Goal: Task Accomplishment & Management: Use online tool/utility

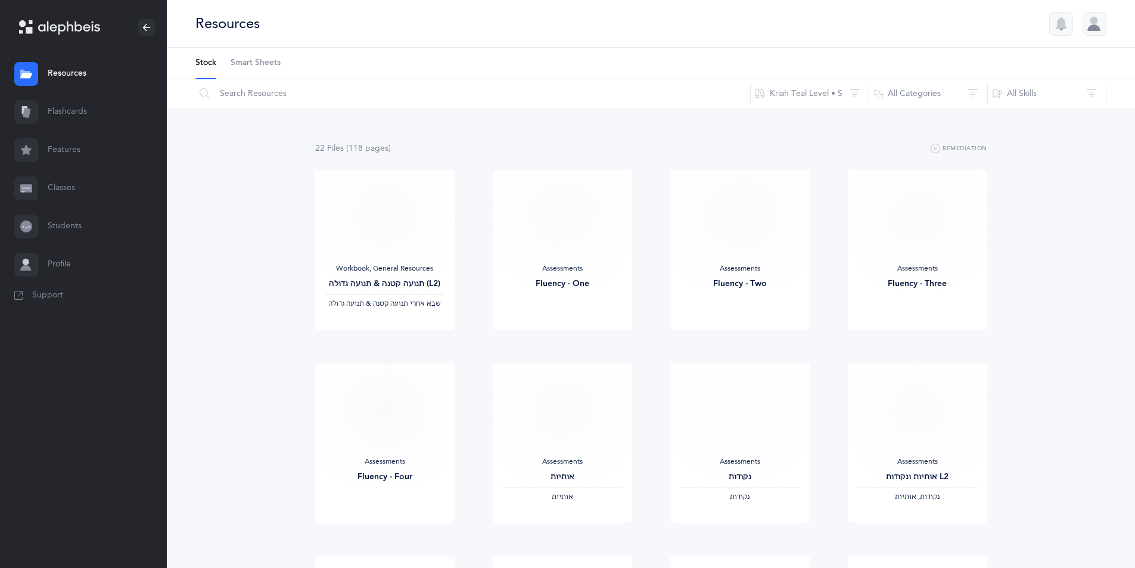
click at [83, 111] on link "Flashcards" at bounding box center [83, 112] width 167 height 38
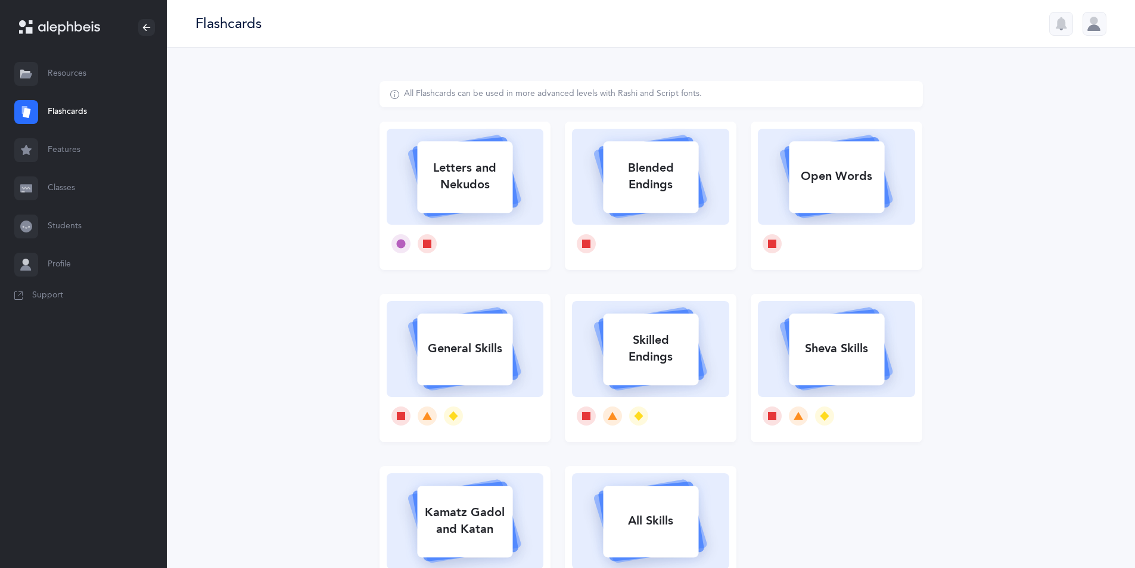
click at [975, 497] on div "All Flashcards can be used in more advanced levels with Rashi and Script fonts.…" at bounding box center [651, 367] width 968 height 638
click at [1010, 473] on div "All Flashcards can be used in more advanced levels with Rashi and Script fonts.…" at bounding box center [651, 367] width 968 height 638
click at [473, 177] on div "Letters and Nekudos" at bounding box center [464, 176] width 95 height 48
select select
select select "single"
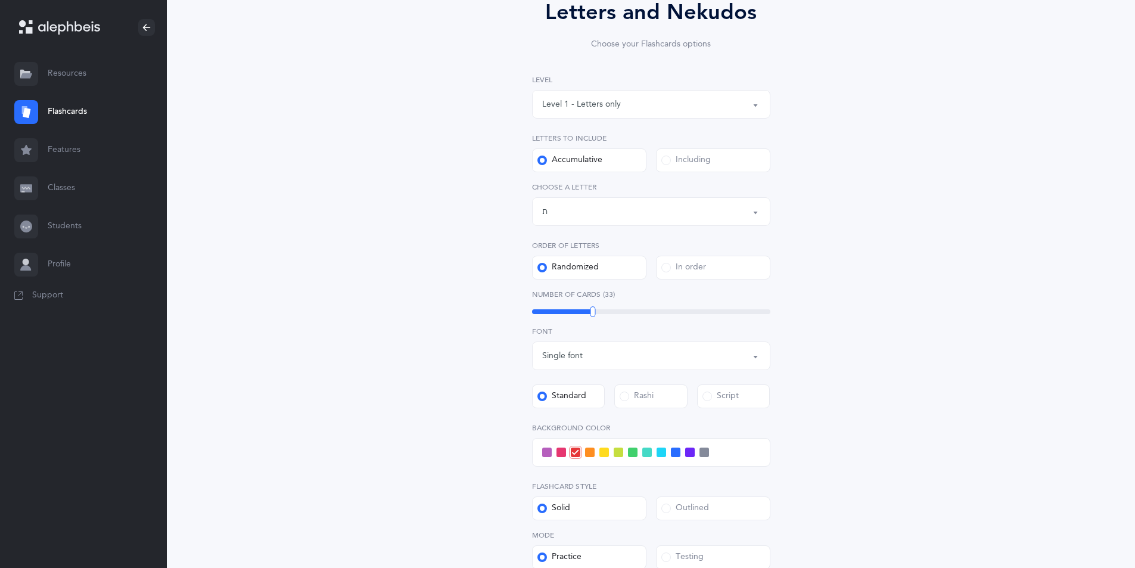
scroll to position [119, 0]
click at [644, 213] on div "Letters up until: ת" at bounding box center [651, 210] width 218 height 20
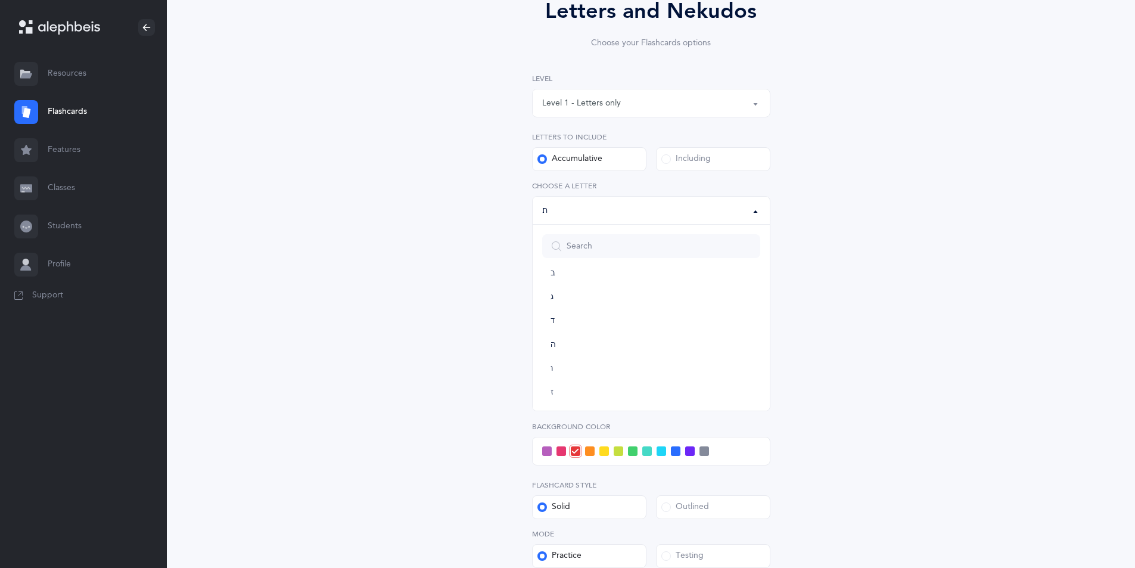
scroll to position [0, 0]
click at [563, 362] on link "ג" at bounding box center [651, 360] width 218 height 24
select select "3"
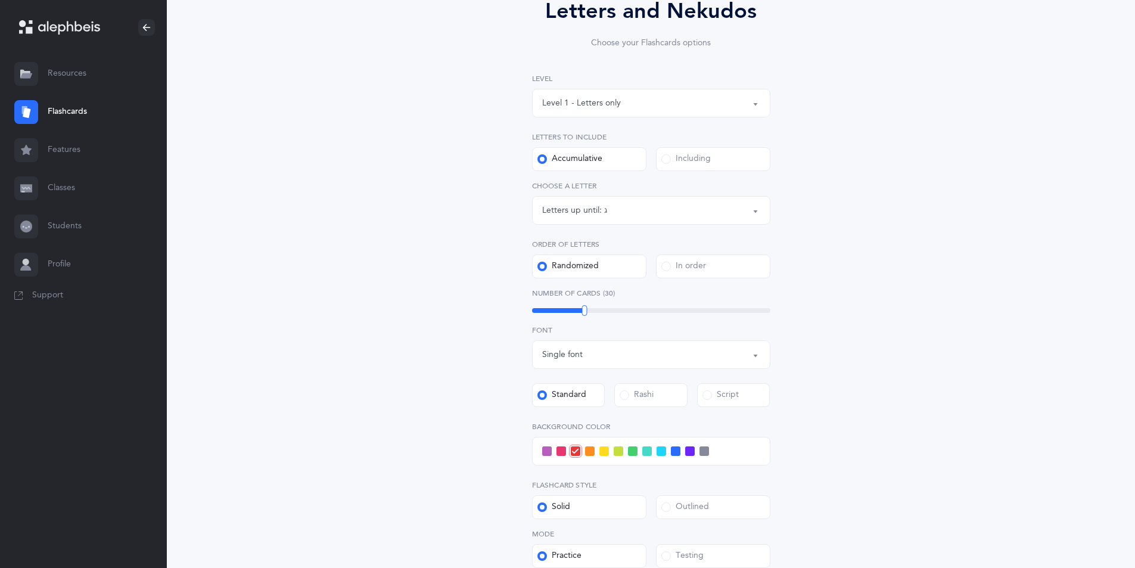
click at [720, 158] on label "Including" at bounding box center [713, 159] width 114 height 24
click at [0, 0] on input "Including" at bounding box center [0, 0] width 0 height 0
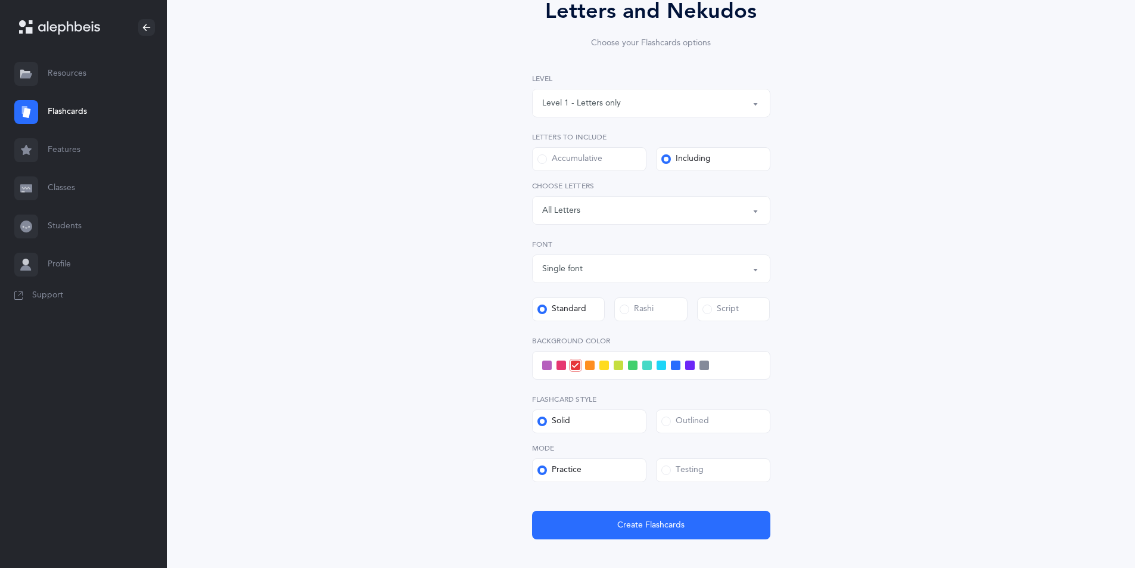
click at [692, 210] on div "Letters: All Letters" at bounding box center [651, 210] width 218 height 20
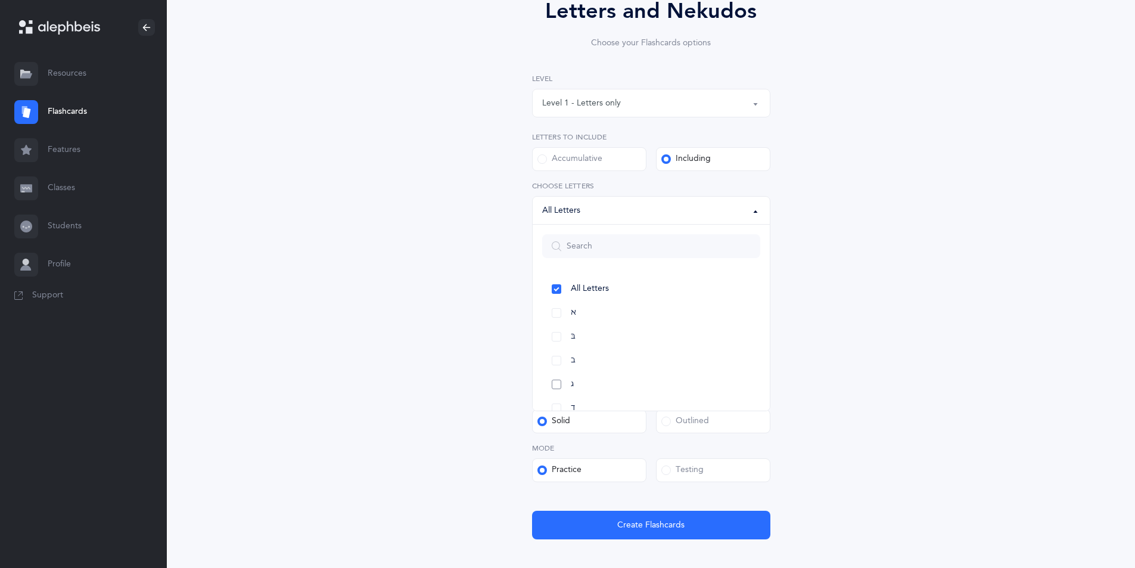
click at [603, 386] on link "ג" at bounding box center [651, 384] width 218 height 24
select select "3"
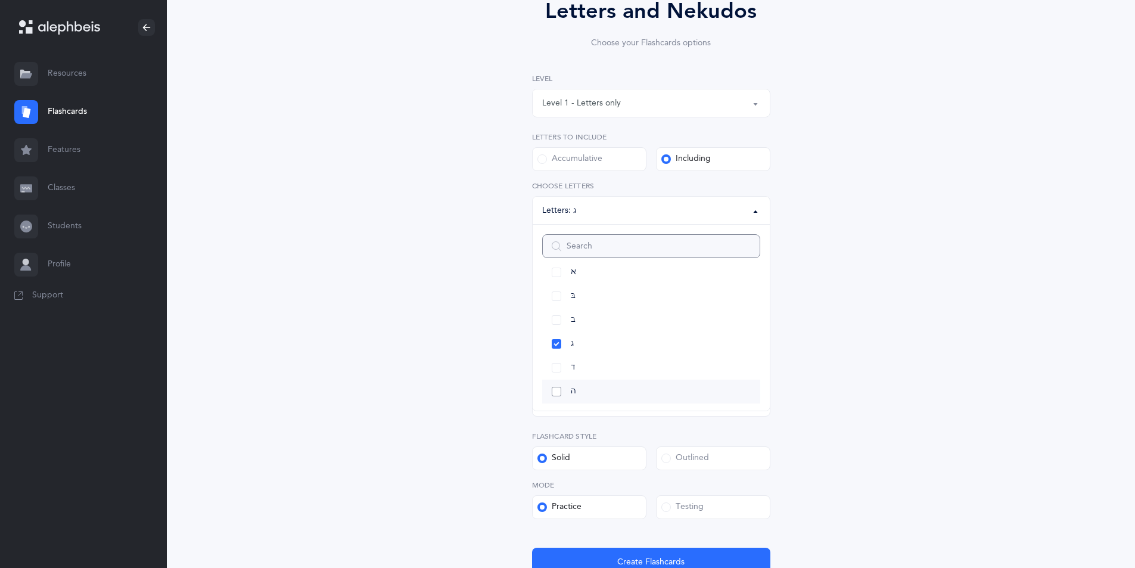
scroll to position [60, 0]
click at [578, 347] on link "ד" at bounding box center [651, 349] width 218 height 24
click at [999, 388] on div "Letters and Nekudos Choose your Flashcards options Level 1 - Letters only Level…" at bounding box center [651, 300] width 968 height 743
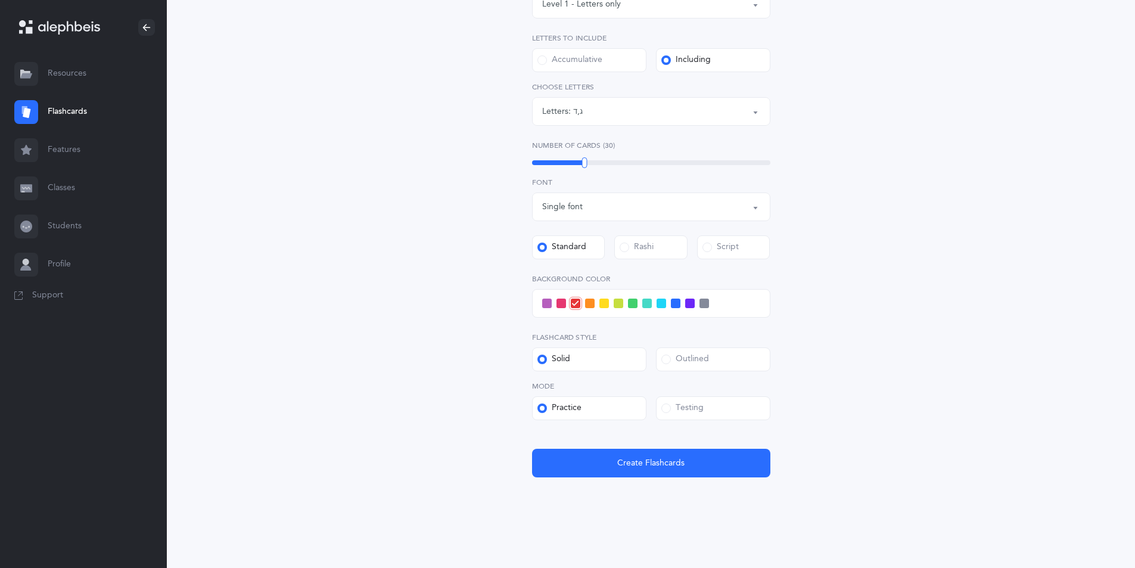
scroll to position [223, 0]
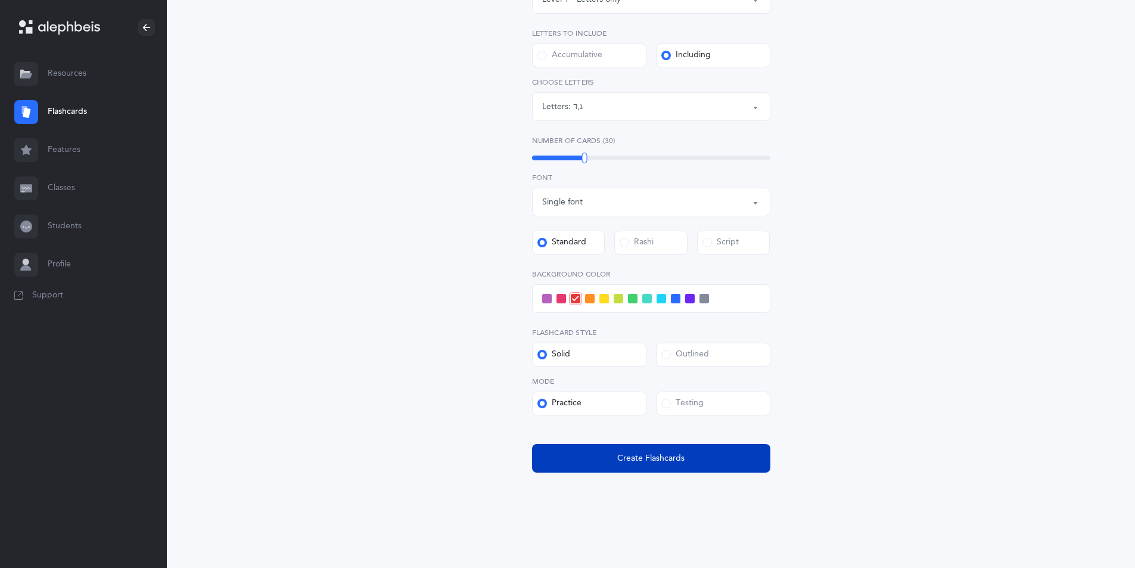
click at [703, 454] on button "Create Flashcards" at bounding box center [651, 458] width 238 height 29
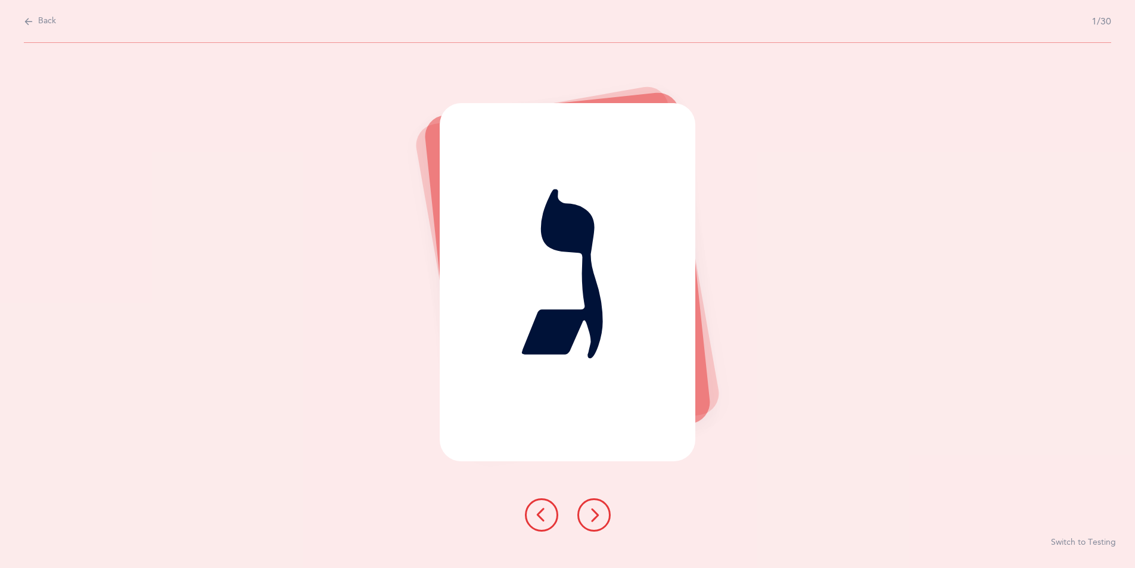
scroll to position [0, 0]
click at [601, 516] on icon at bounding box center [598, 514] width 14 height 14
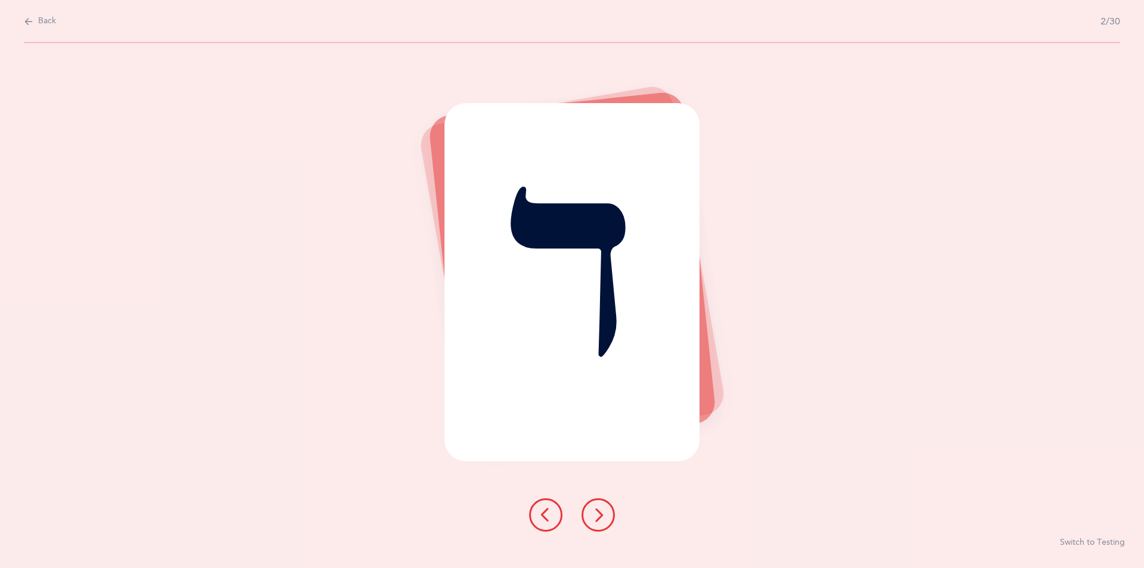
click at [601, 516] on icon at bounding box center [598, 514] width 14 height 14
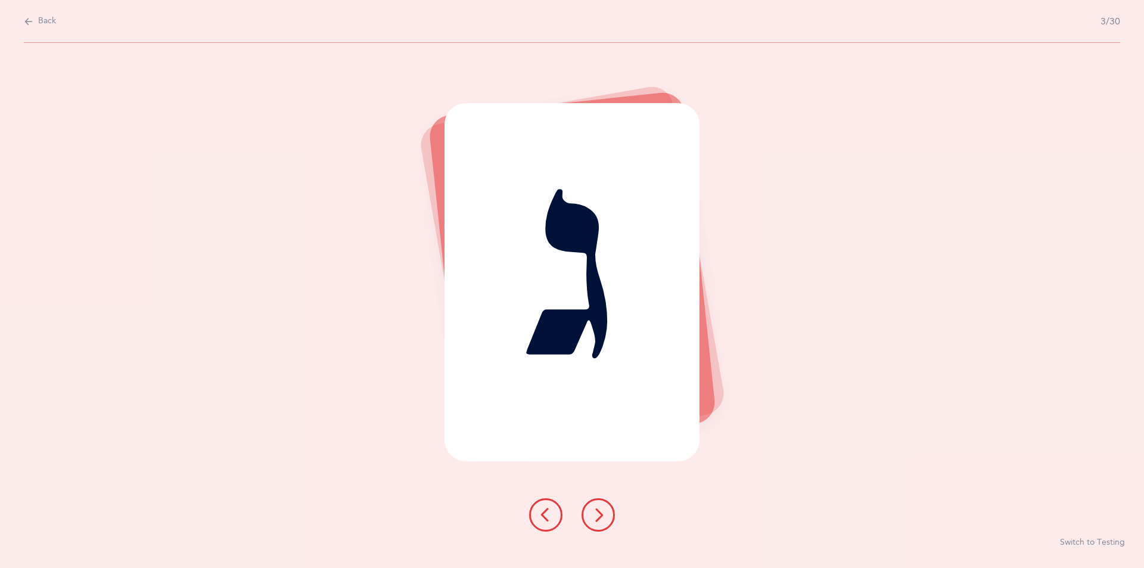
click at [601, 516] on icon at bounding box center [598, 514] width 14 height 14
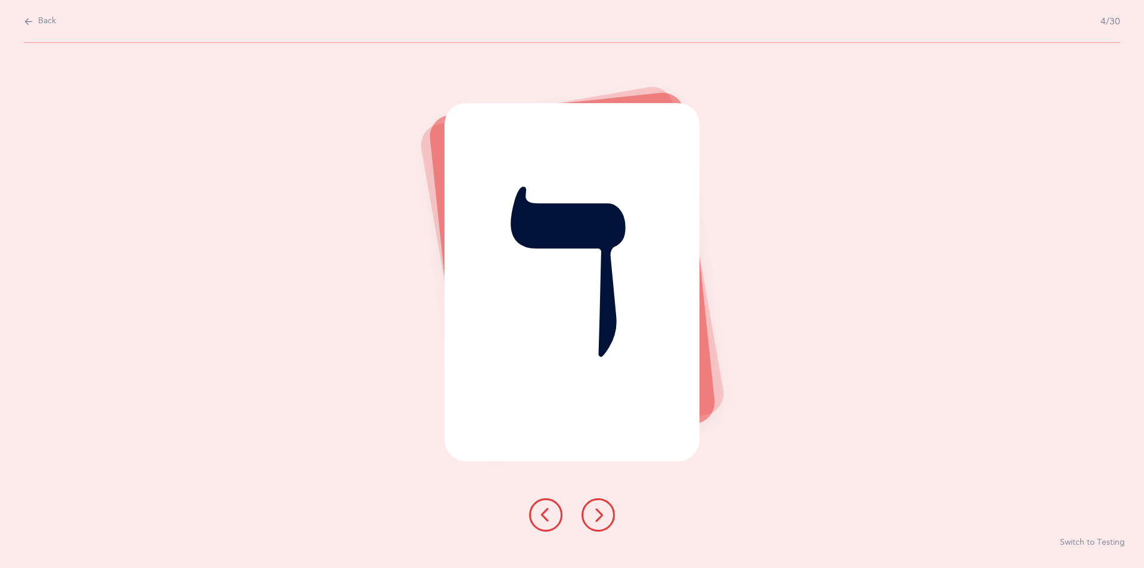
click at [601, 516] on icon at bounding box center [598, 514] width 14 height 14
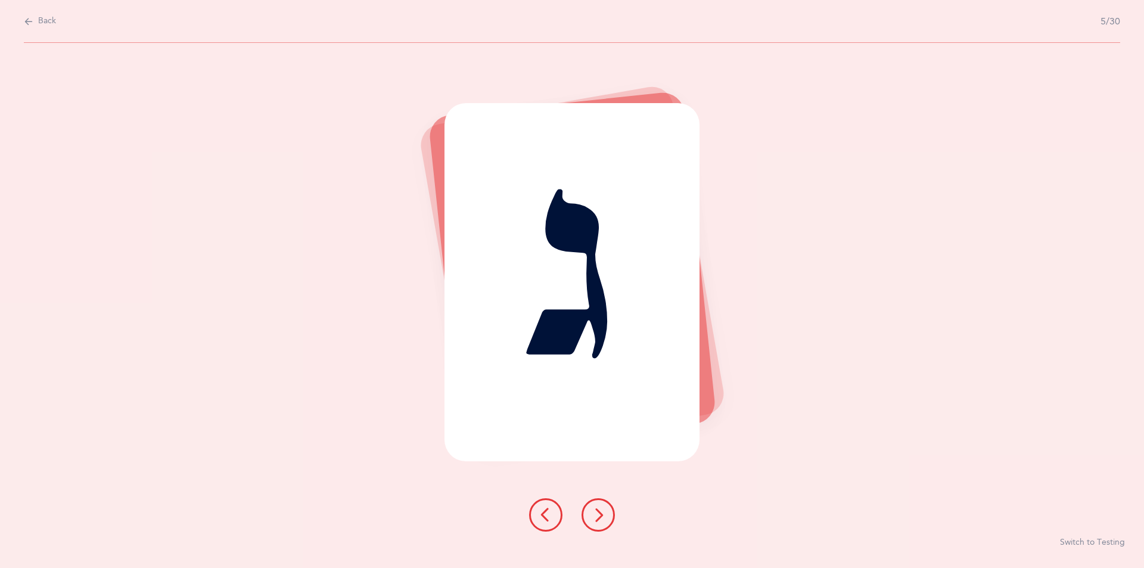
click at [601, 516] on icon at bounding box center [598, 514] width 14 height 14
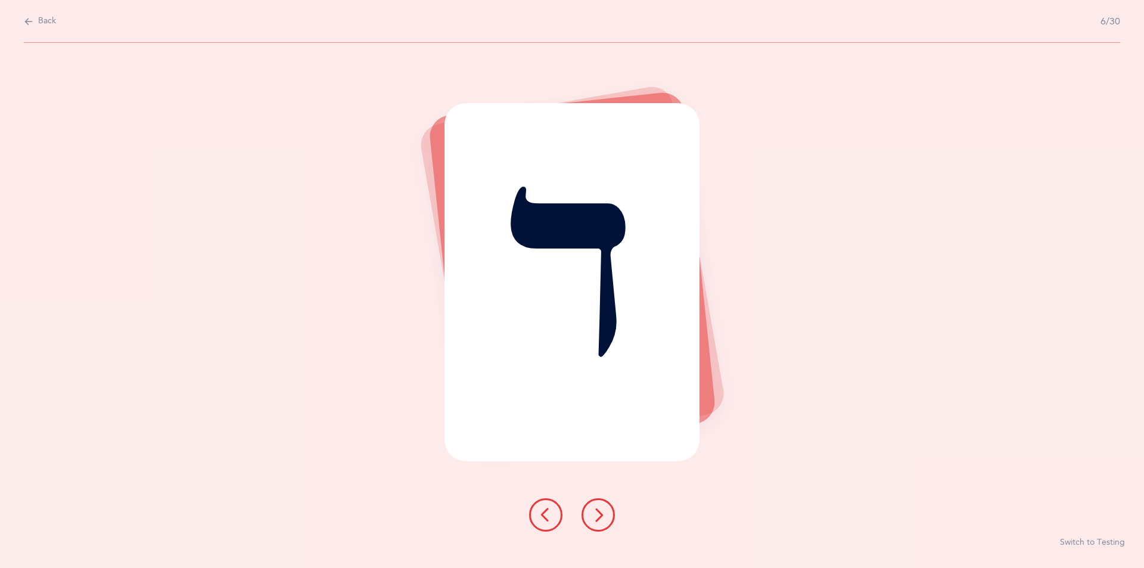
click at [601, 516] on icon at bounding box center [598, 514] width 14 height 14
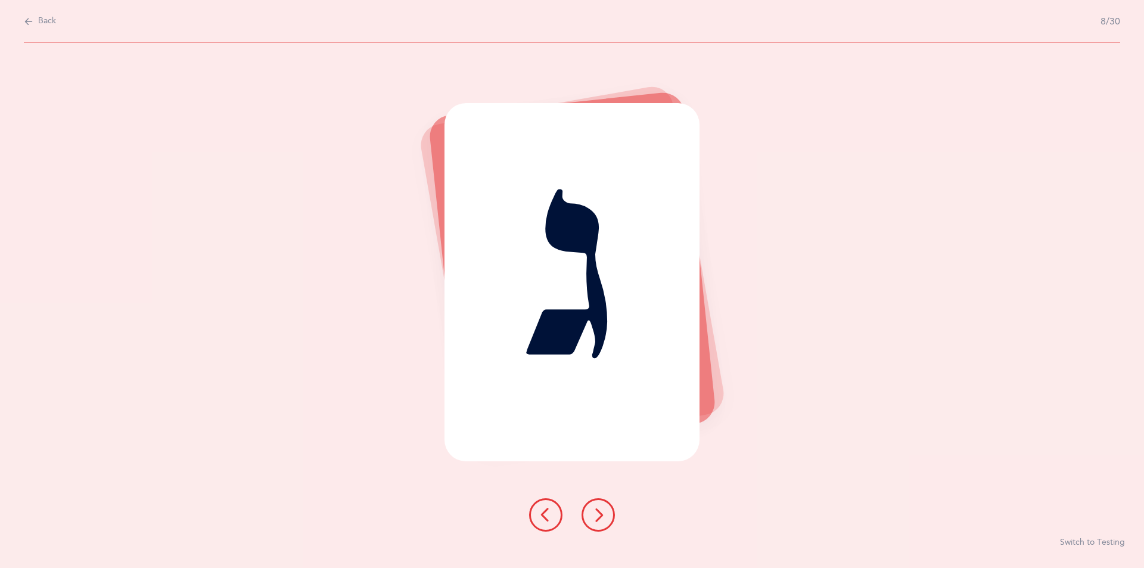
click at [601, 516] on icon at bounding box center [598, 514] width 14 height 14
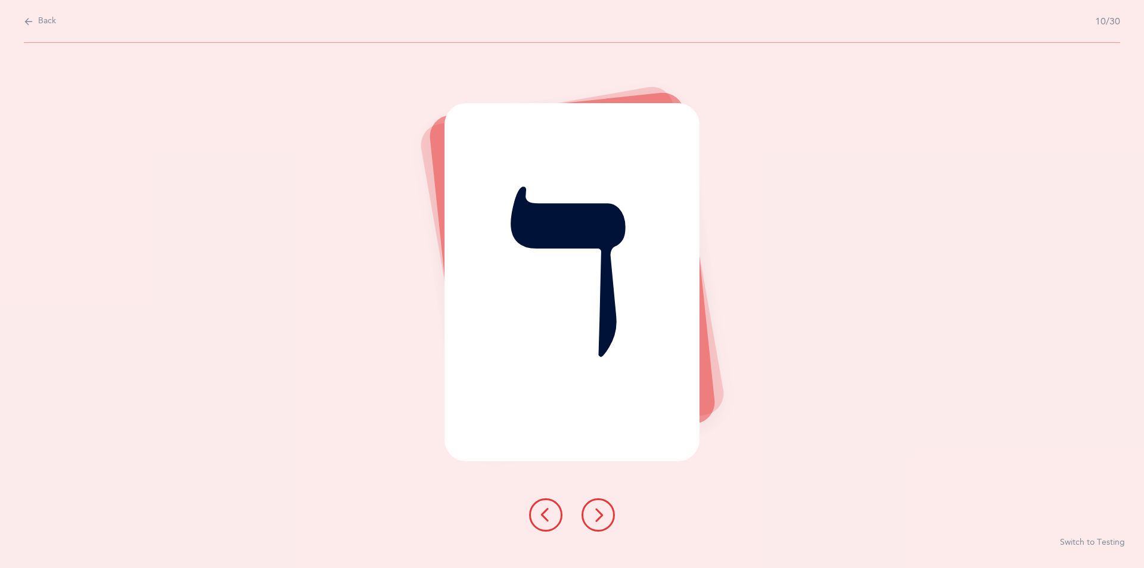
click at [601, 516] on icon at bounding box center [598, 514] width 14 height 14
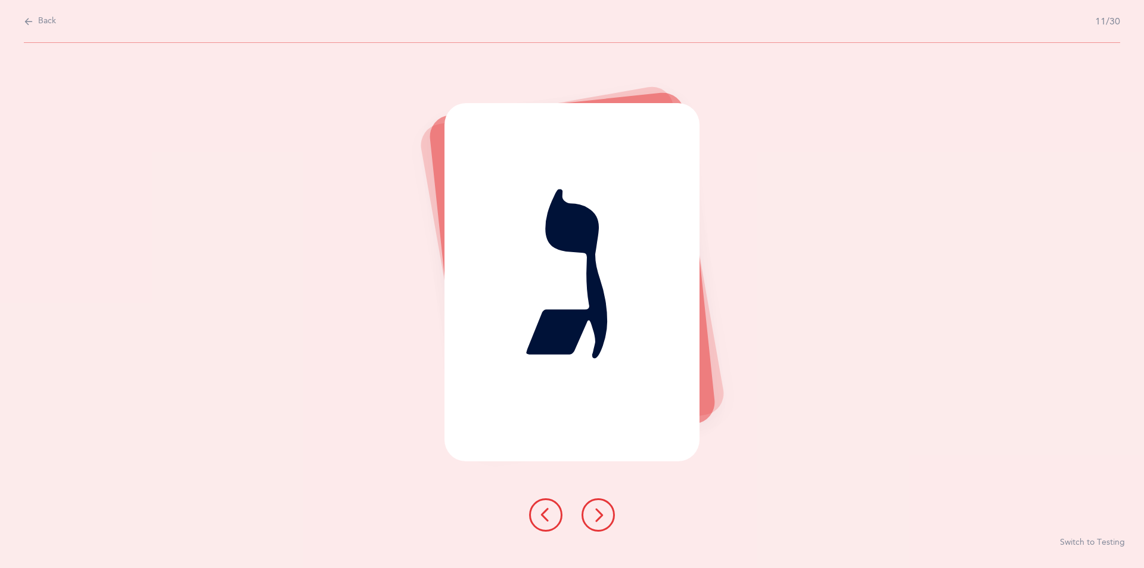
click at [601, 516] on icon at bounding box center [598, 514] width 14 height 14
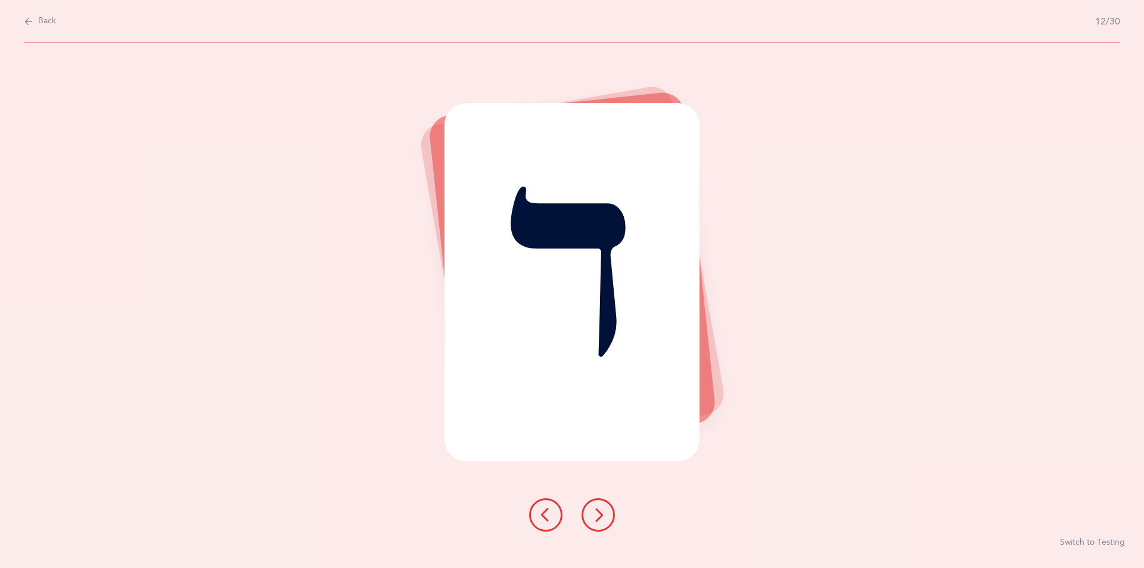
click at [601, 516] on icon at bounding box center [598, 514] width 14 height 14
click at [39, 17] on span "Back" at bounding box center [47, 21] width 18 height 12
select select "3"
select select "single"
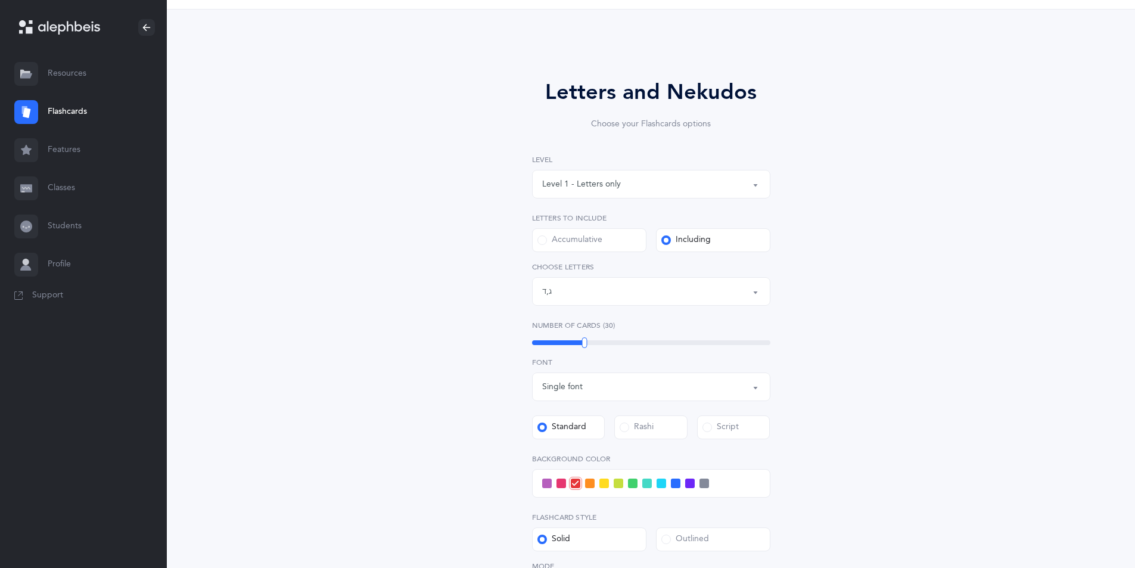
scroll to position [60, 0]
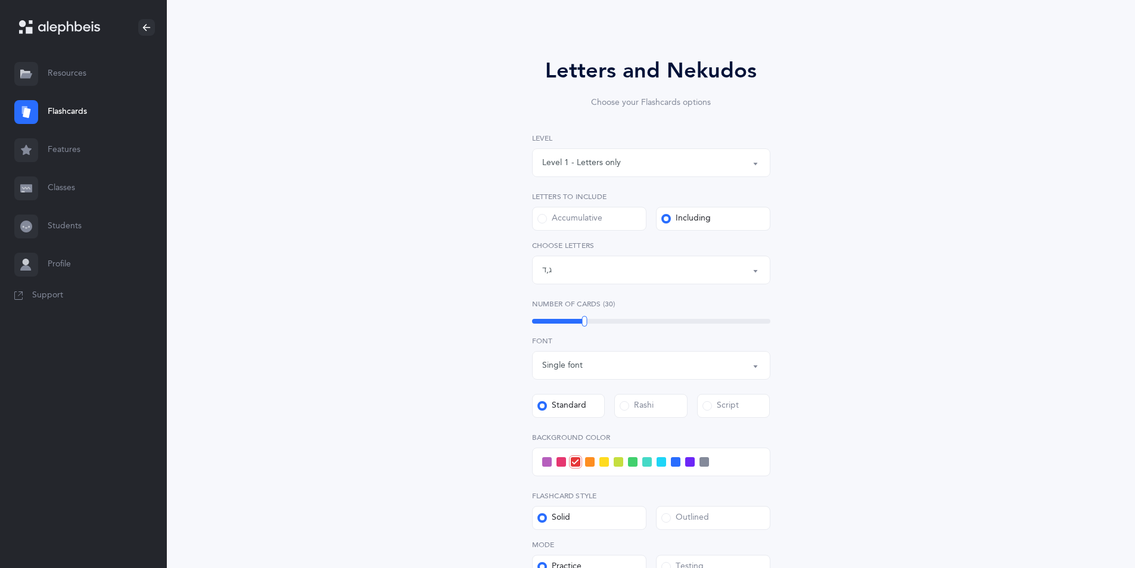
click at [596, 169] on div "Level 1 - Letters only" at bounding box center [581, 163] width 79 height 13
click at [605, 273] on span "Level 4 - Letters with [PERSON_NAME]" at bounding box center [624, 269] width 148 height 11
select select "4"
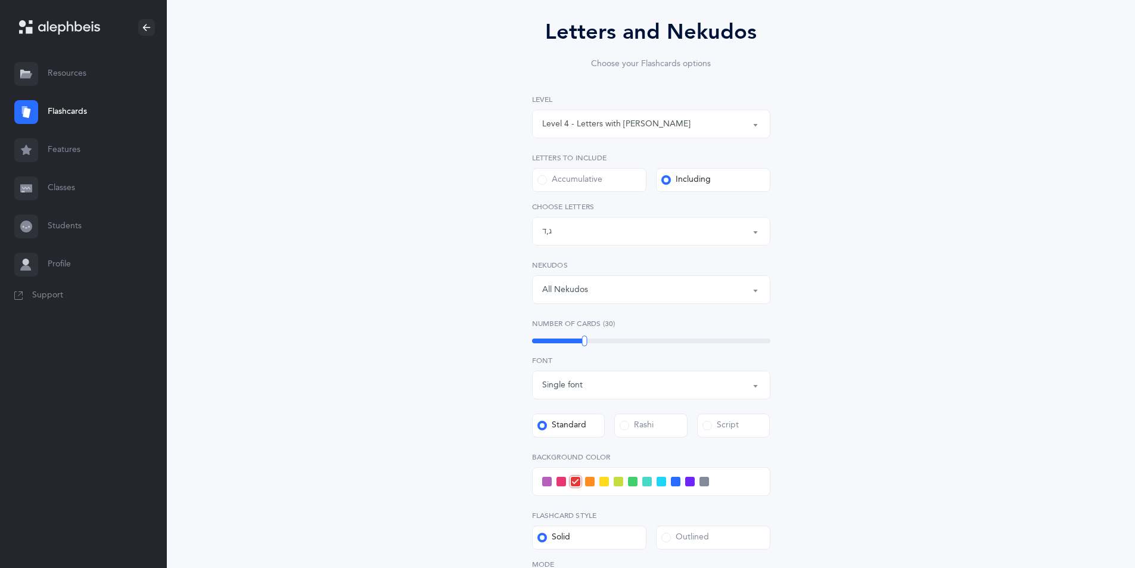
scroll to position [119, 0]
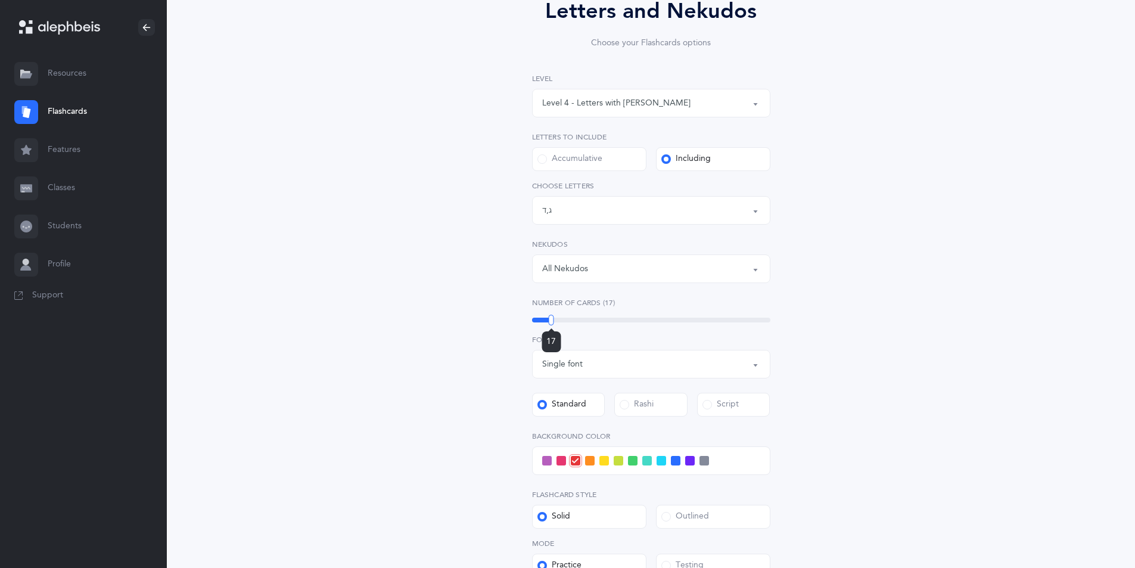
click at [551, 321] on div "17" at bounding box center [651, 319] width 238 height 5
drag, startPoint x: 551, startPoint y: 321, endPoint x: 558, endPoint y: 319, distance: 7.4
click at [558, 319] on div at bounding box center [558, 319] width 5 height 11
click at [565, 216] on div "Letters: ג , ד" at bounding box center [651, 210] width 218 height 20
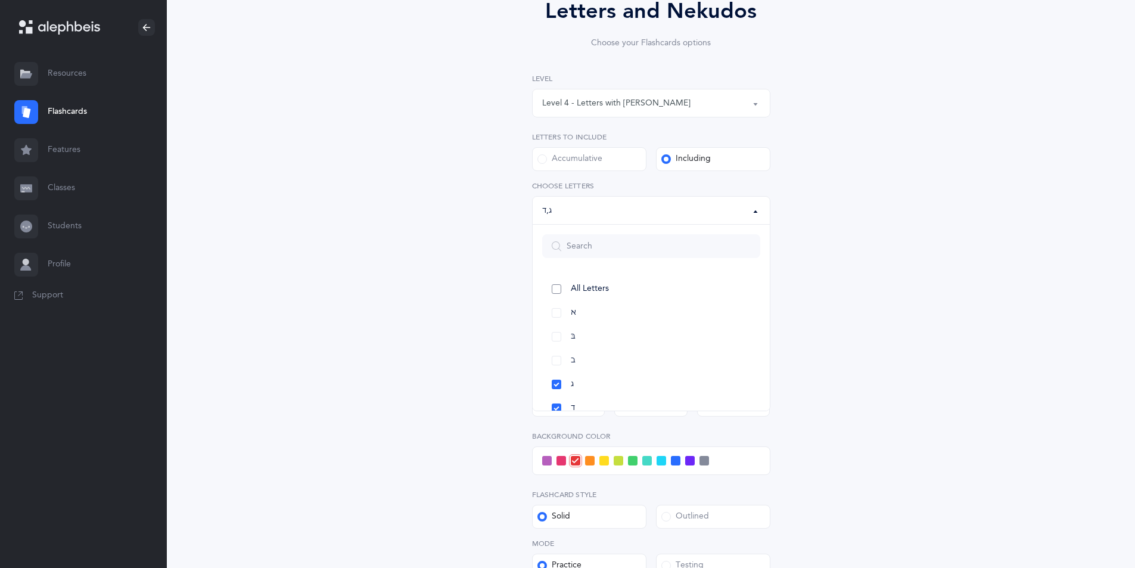
click at [616, 286] on link "All Letters" at bounding box center [651, 289] width 218 height 24
select select "all"
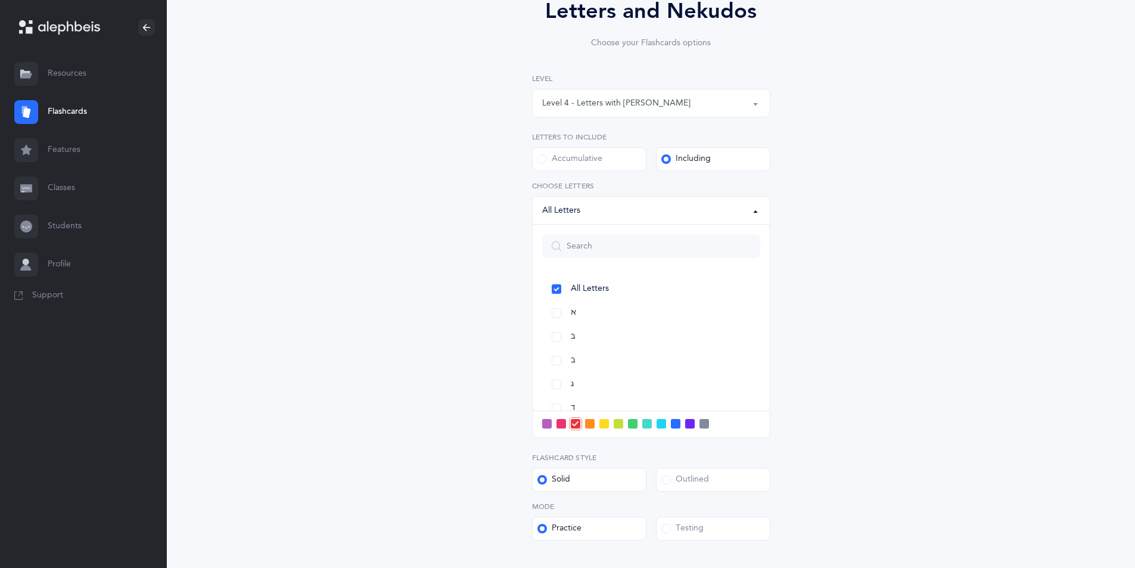
click at [582, 161] on div "Accumulative" at bounding box center [569, 159] width 65 height 12
click at [0, 0] on input "Accumulative" at bounding box center [0, 0] width 0 height 0
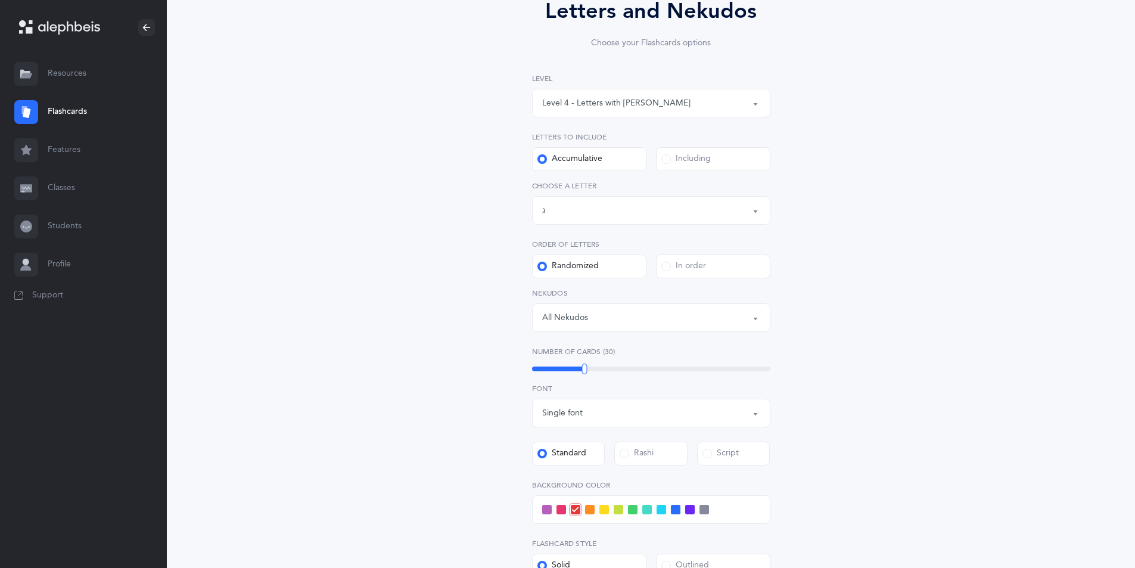
click at [596, 217] on div "Letters up until: ג" at bounding box center [651, 210] width 218 height 20
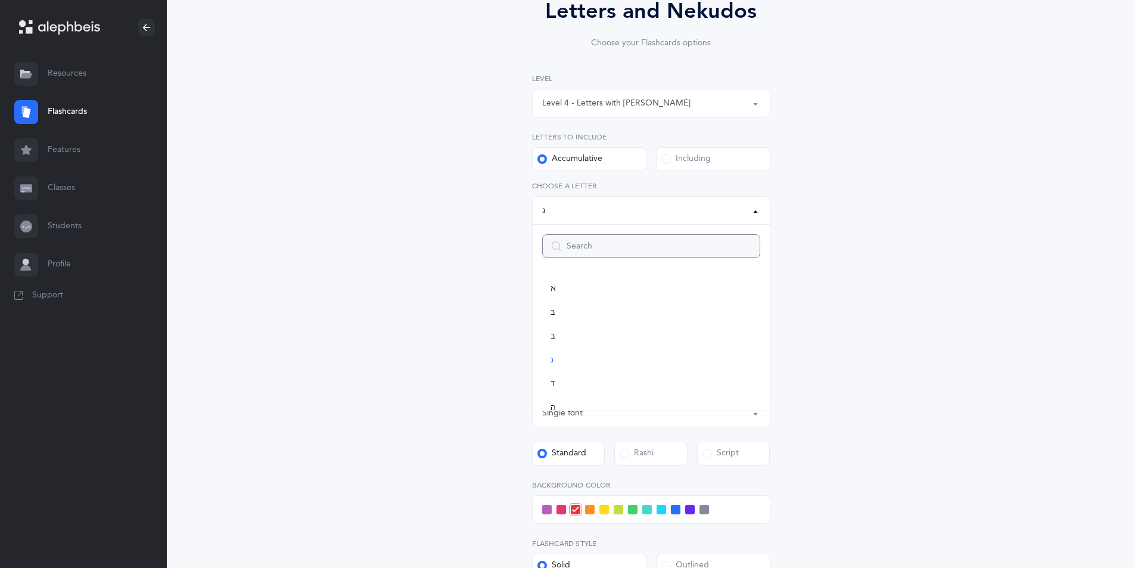
scroll to position [12, 0]
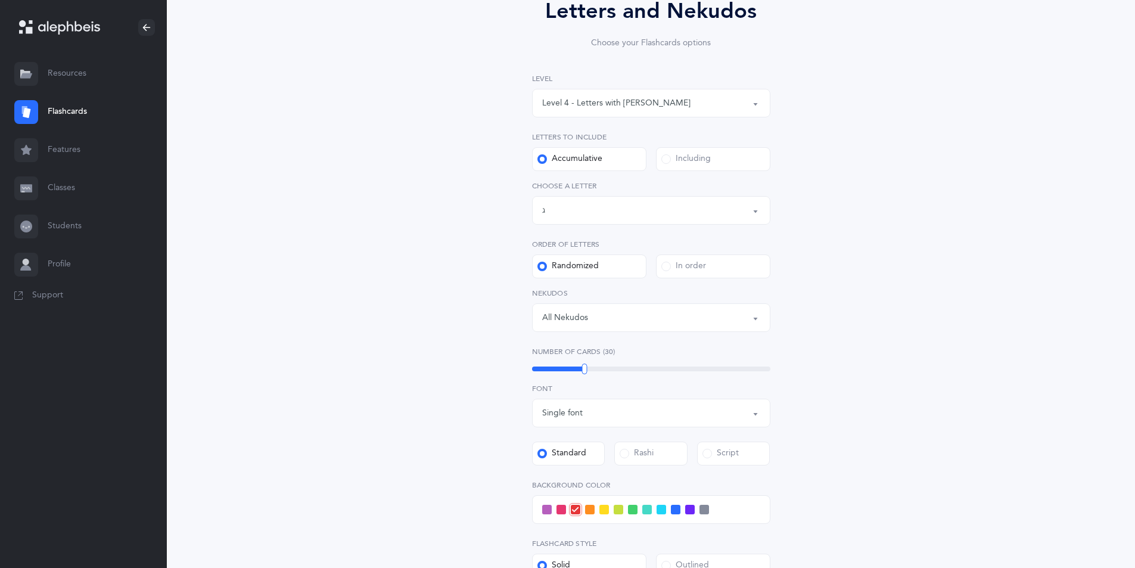
click at [711, 315] on div "All Nekudos" at bounding box center [651, 317] width 218 height 20
click at [647, 316] on div "All Nekudos" at bounding box center [651, 317] width 218 height 20
click at [581, 214] on div "Letters up until: ג" at bounding box center [651, 210] width 218 height 20
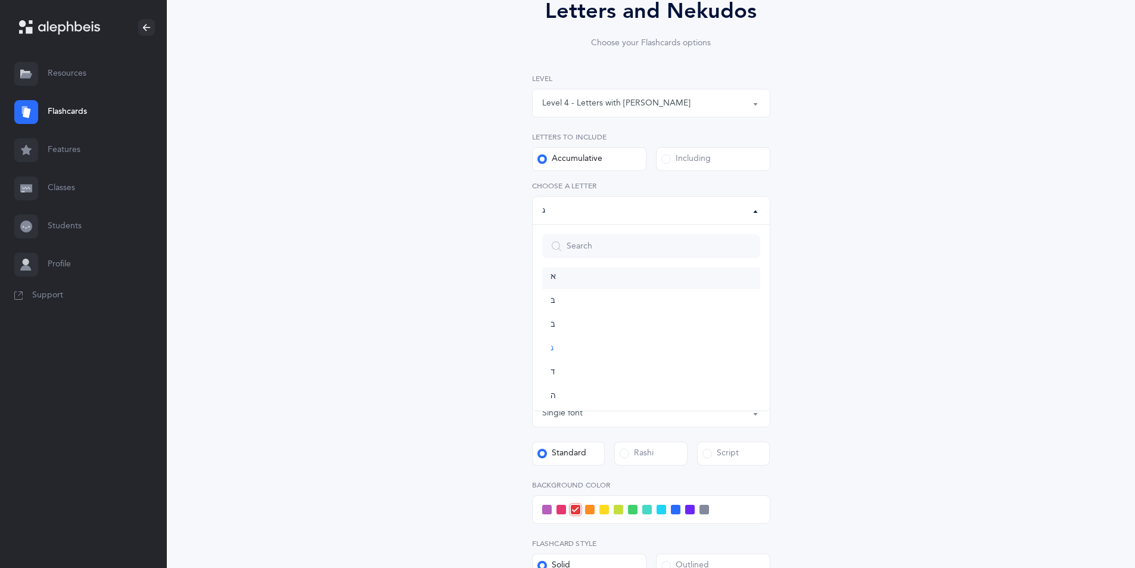
click at [586, 274] on link "א" at bounding box center [651, 277] width 218 height 24
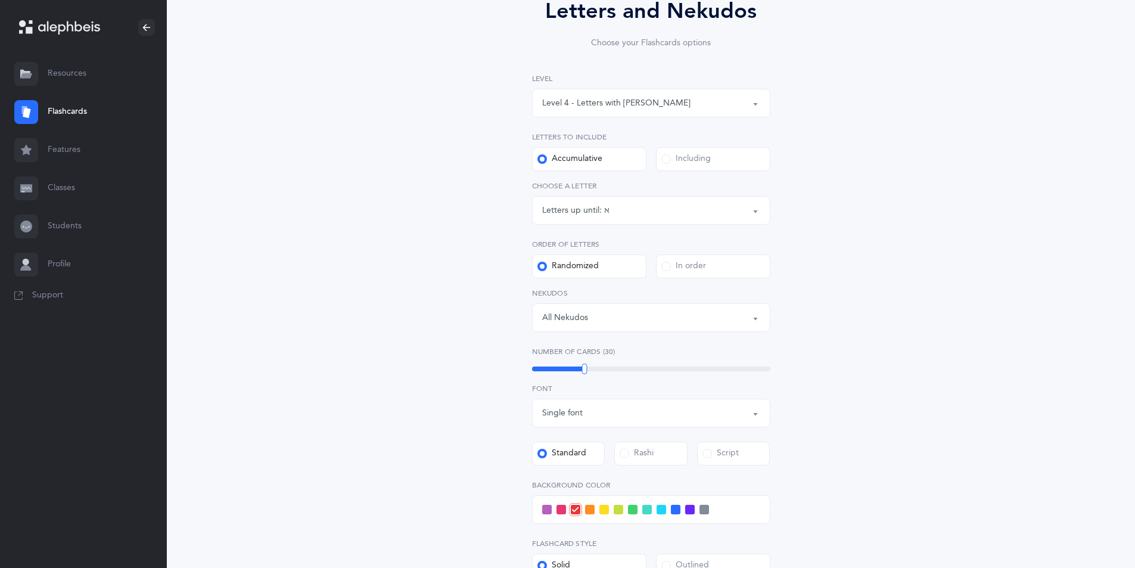
click at [622, 211] on div "Letters up until: א" at bounding box center [651, 210] width 218 height 20
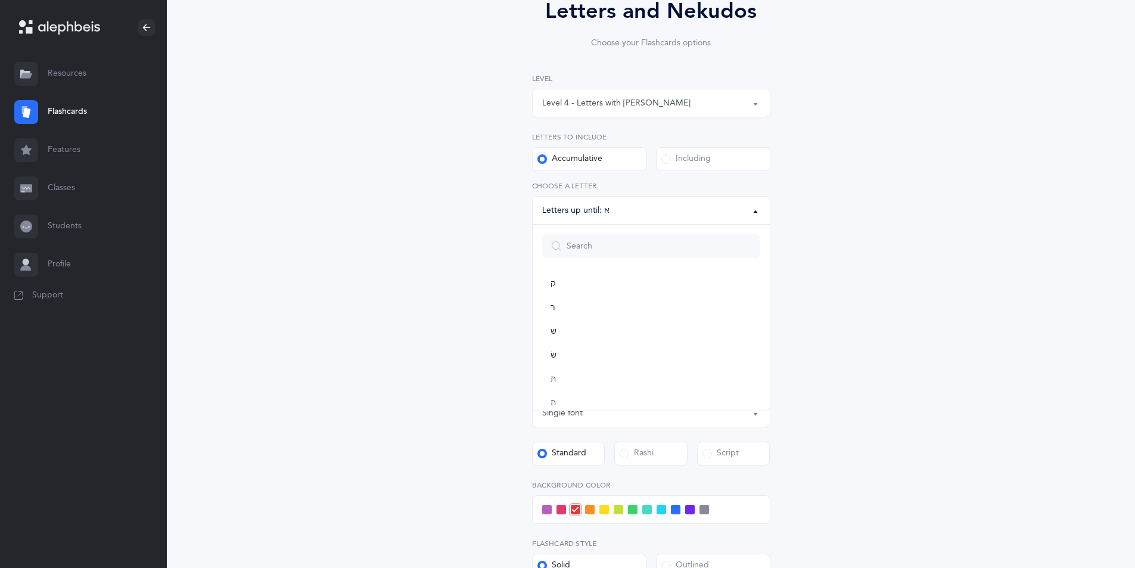
scroll to position [591, 0]
click at [637, 385] on link "ת" at bounding box center [651, 389] width 218 height 24
select select "27"
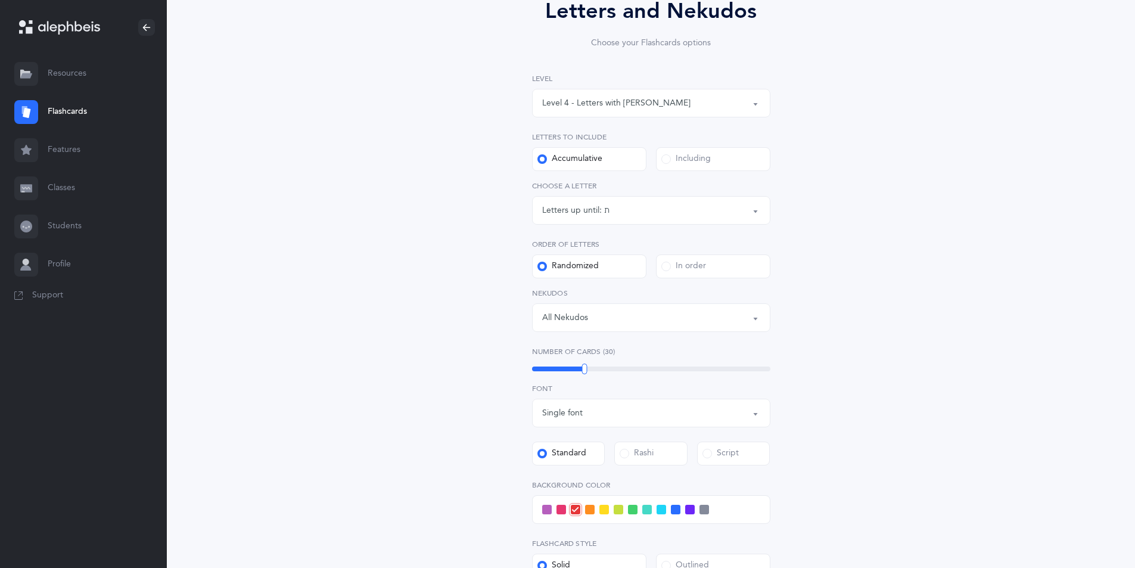
click at [966, 238] on div "Letters and Nekudos Choose your Flashcards options Level 1 - Letters only Level…" at bounding box center [651, 354] width 968 height 850
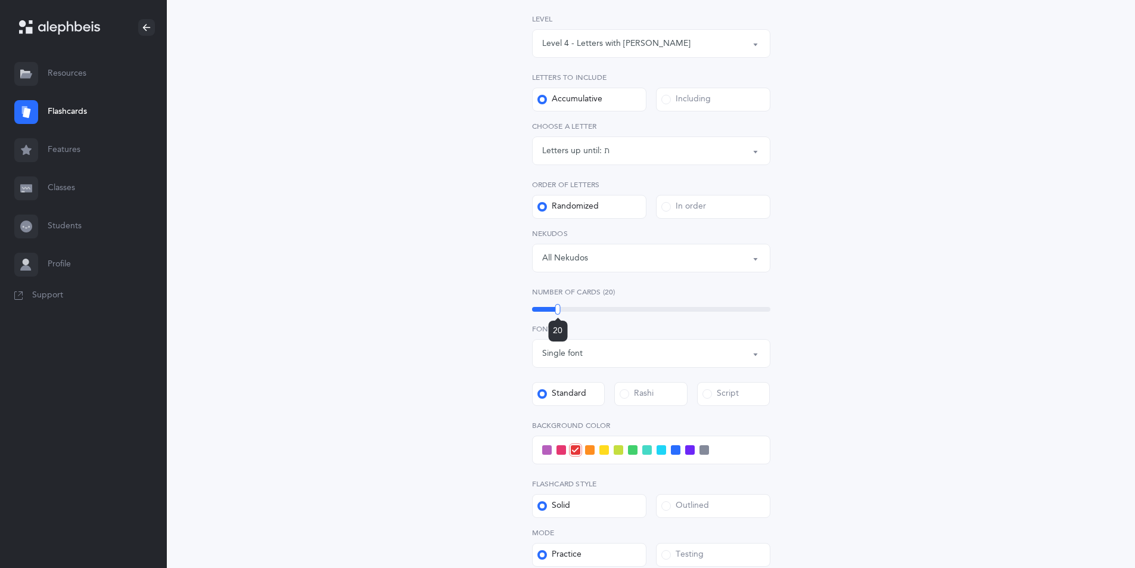
drag, startPoint x: 585, startPoint y: 309, endPoint x: 558, endPoint y: 304, distance: 27.7
click at [558, 304] on div at bounding box center [557, 309] width 5 height 11
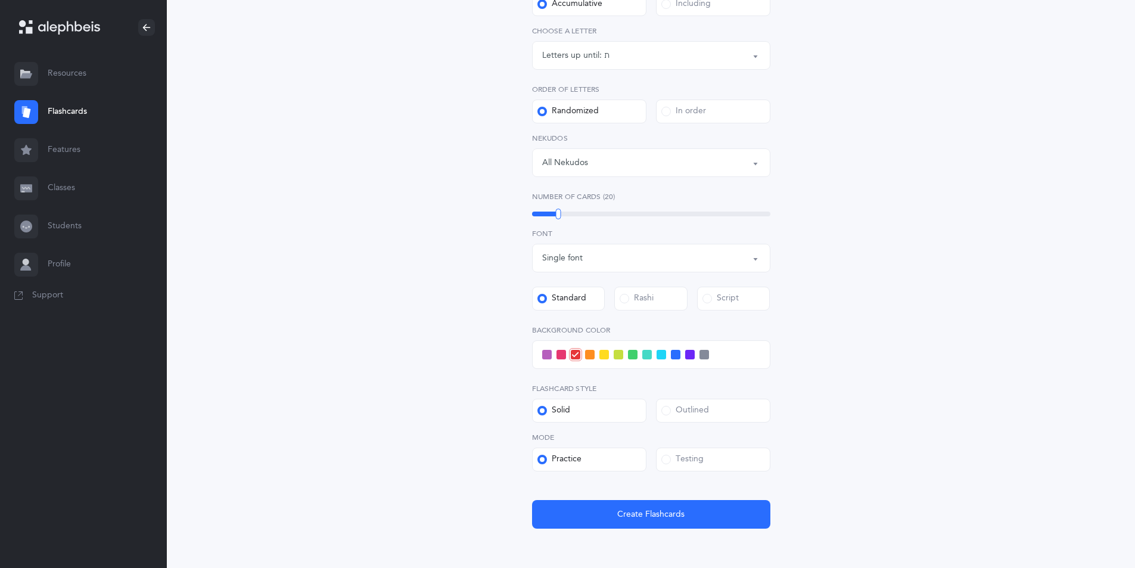
scroll to position [298, 0]
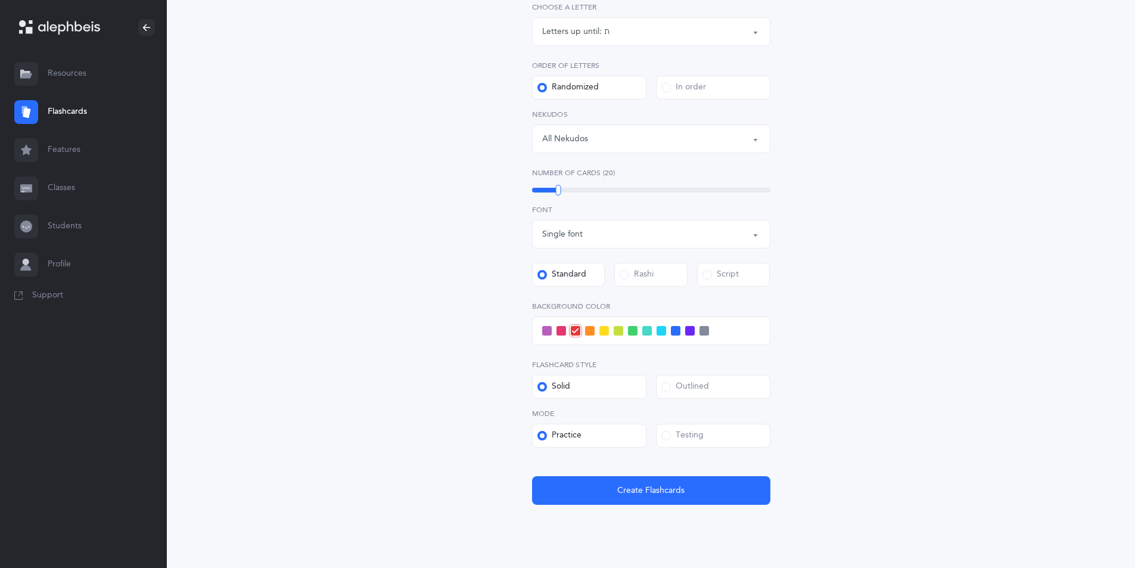
click at [711, 438] on label "Testing" at bounding box center [713, 435] width 114 height 24
click at [0, 0] on input "Testing" at bounding box center [0, 0] width 0 height 0
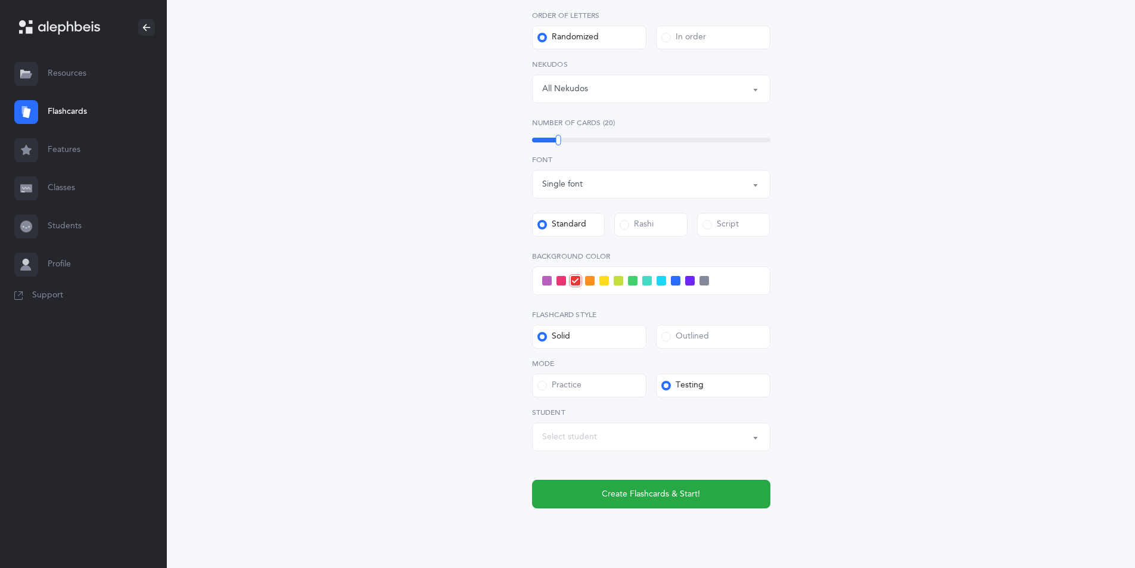
scroll to position [357, 0]
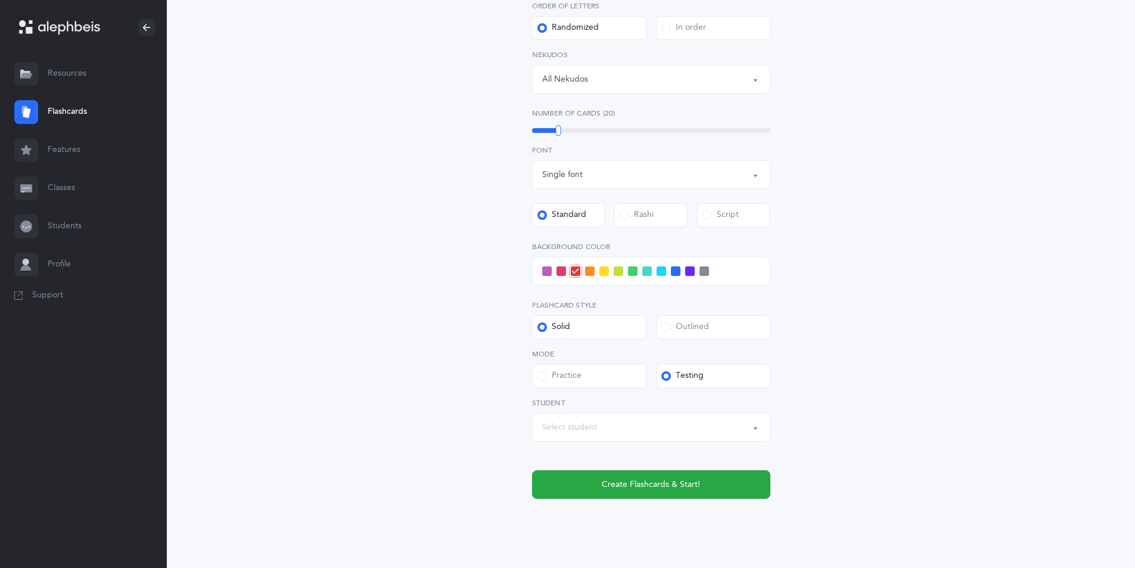
click at [661, 270] on span at bounding box center [661, 271] width 10 height 10
click at [0, 0] on input "checkbox" at bounding box center [0, 0] width 0 height 0
click at [658, 484] on span "Create Flashcards & Start!" at bounding box center [651, 484] width 98 height 13
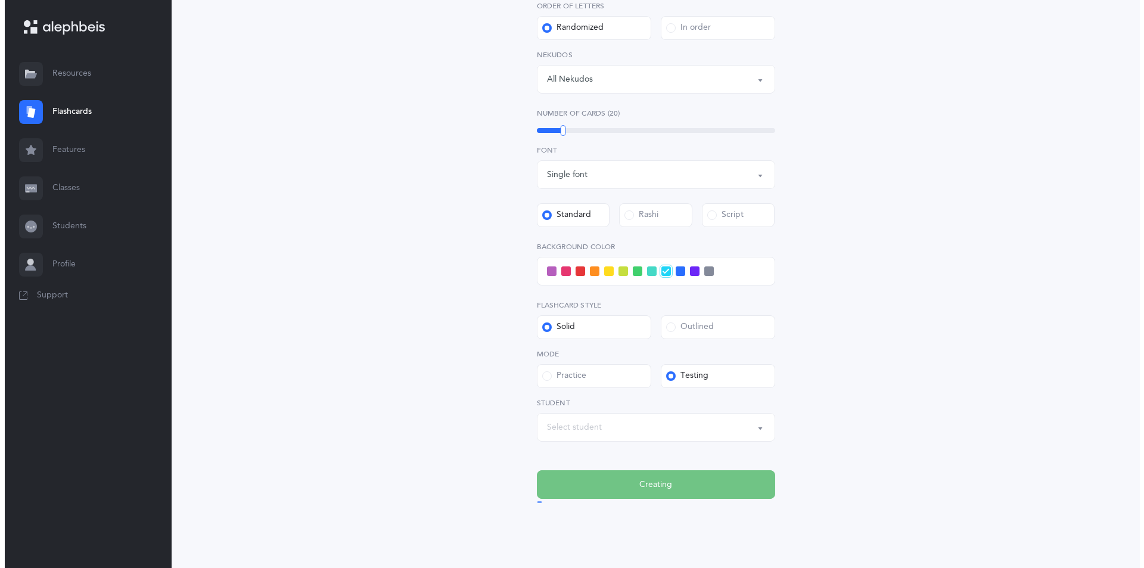
scroll to position [0, 0]
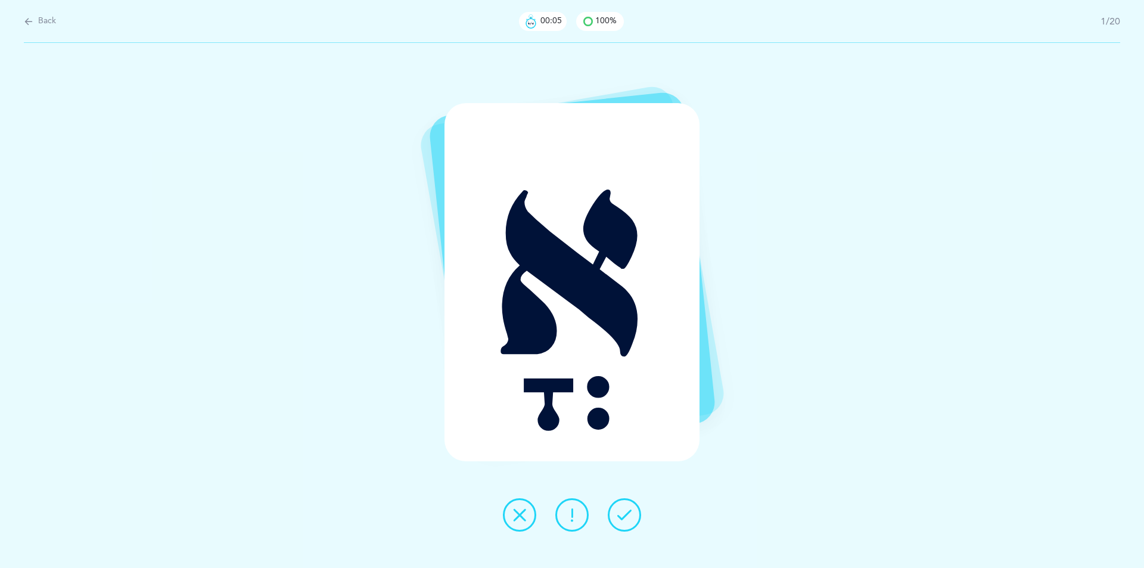
click at [622, 515] on icon at bounding box center [624, 514] width 14 height 14
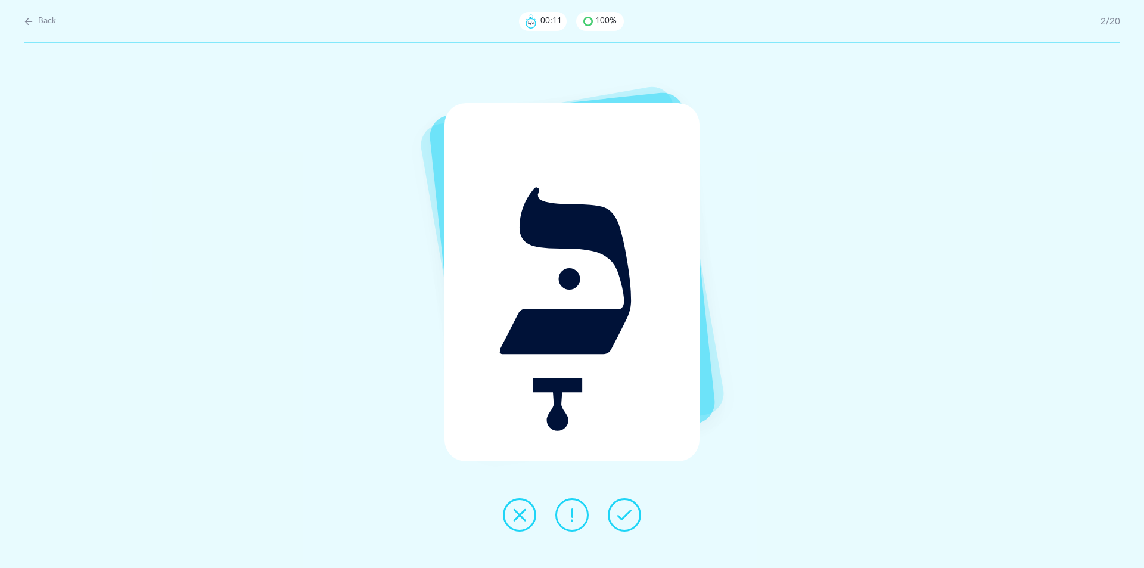
click at [622, 515] on icon at bounding box center [624, 514] width 14 height 14
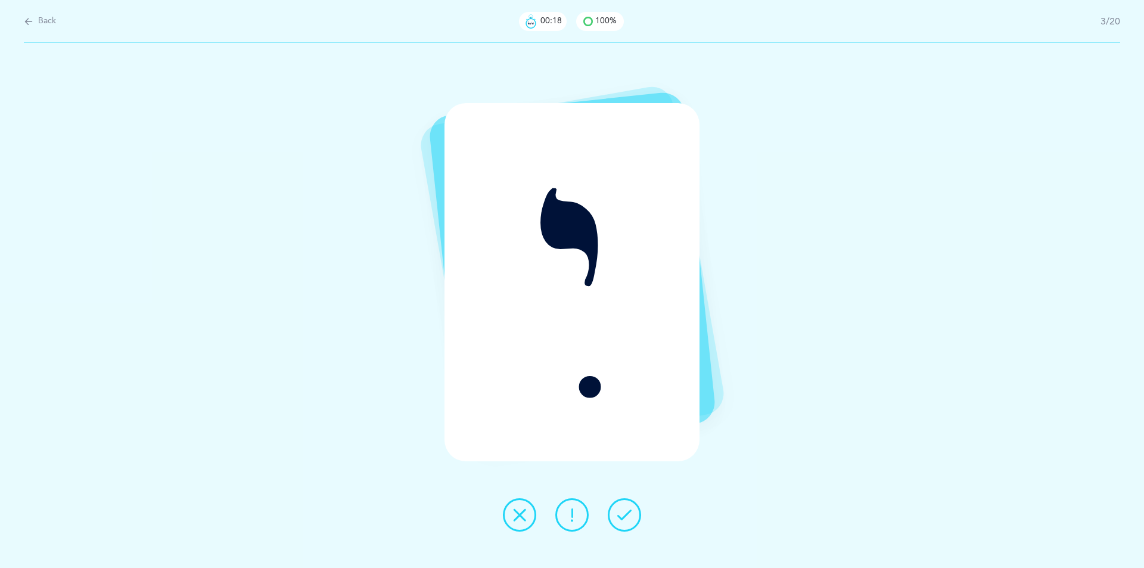
click at [616, 515] on button at bounding box center [624, 514] width 33 height 33
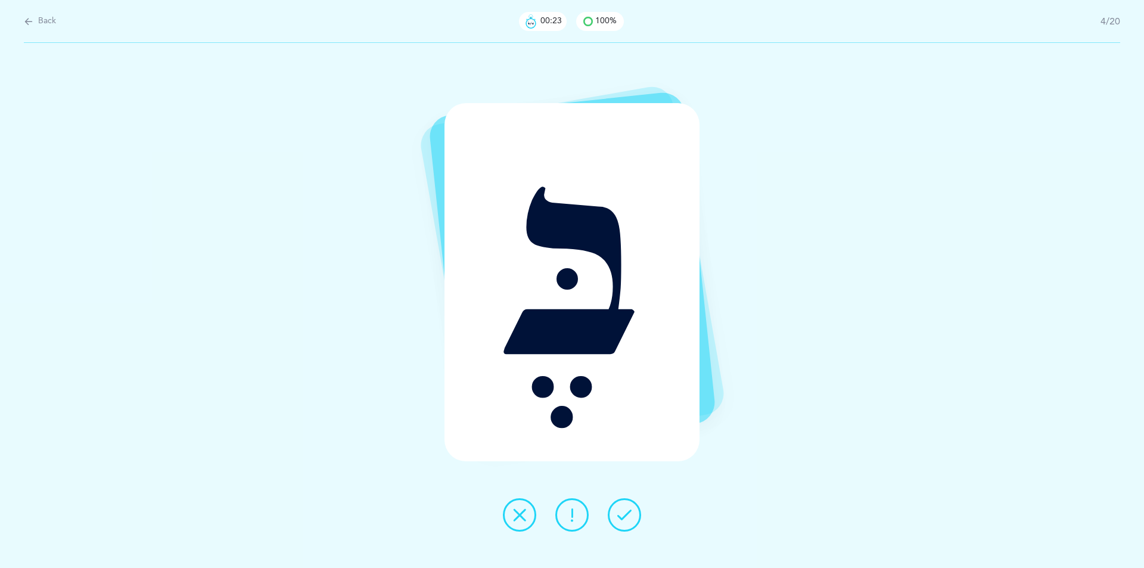
click at [616, 515] on button at bounding box center [624, 514] width 33 height 33
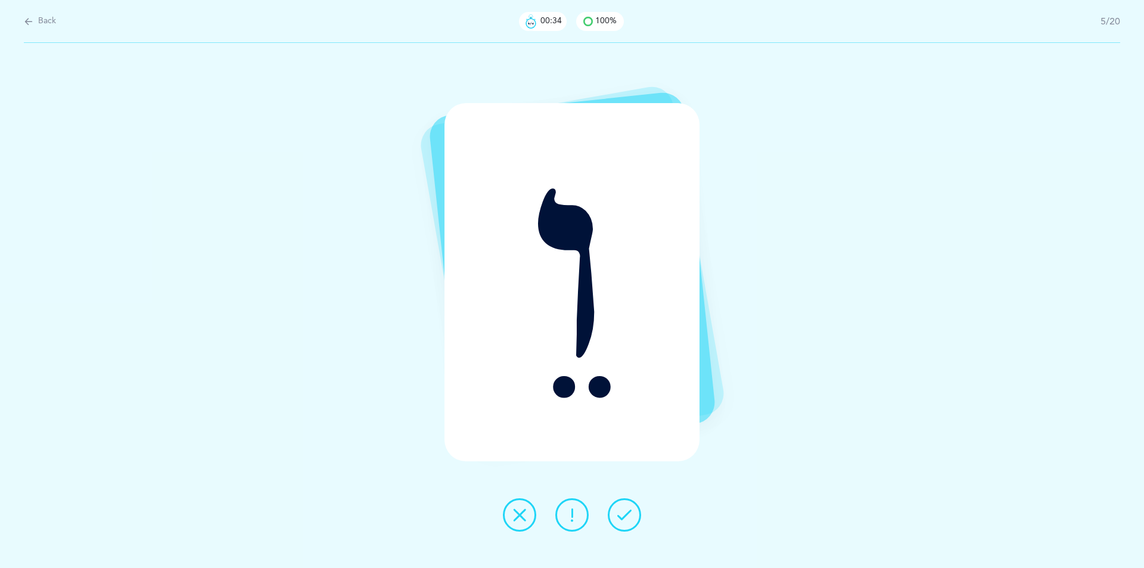
click at [617, 515] on icon at bounding box center [624, 514] width 14 height 14
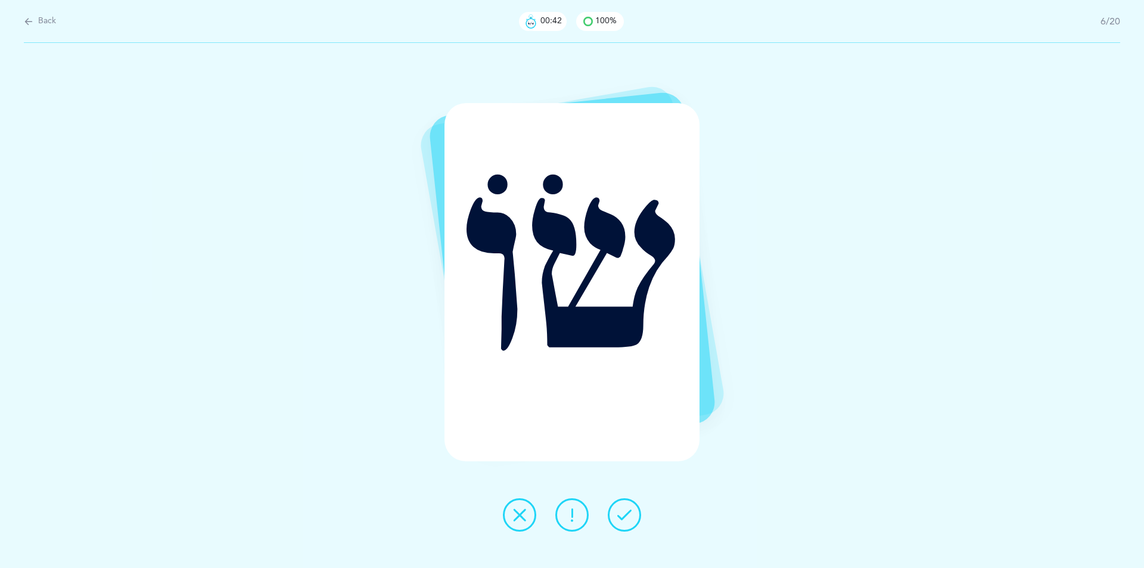
click at [525, 518] on icon at bounding box center [519, 514] width 14 height 14
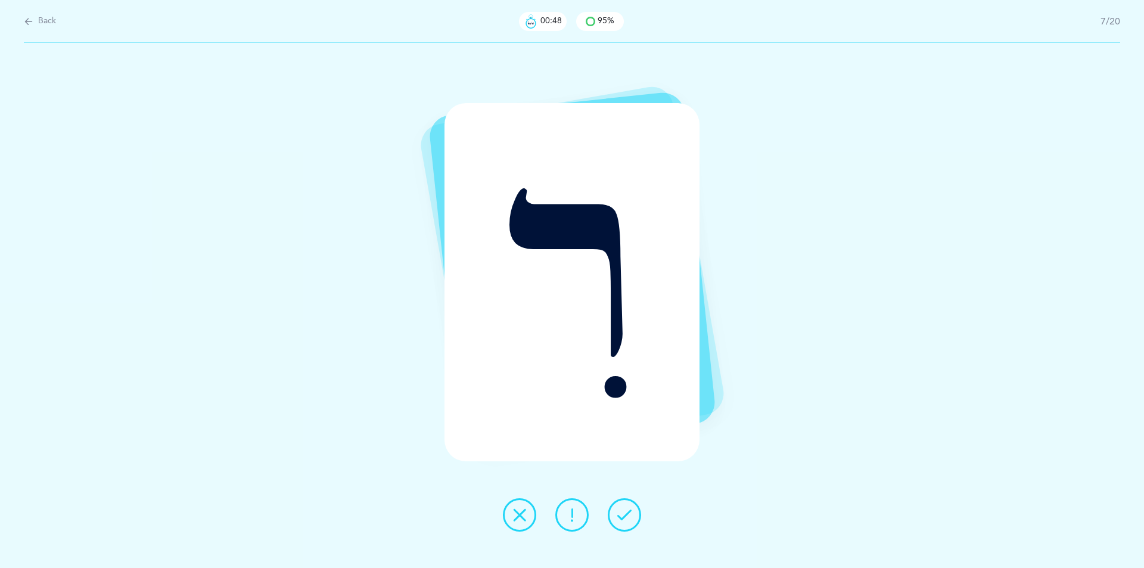
click at [630, 515] on icon at bounding box center [624, 514] width 14 height 14
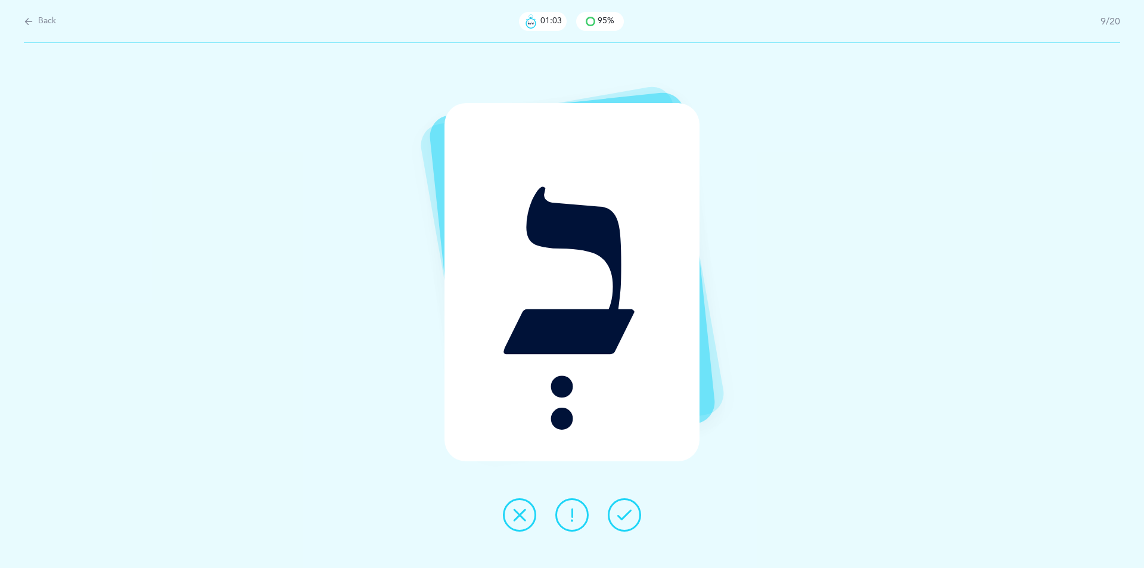
click at [630, 515] on icon at bounding box center [624, 514] width 14 height 14
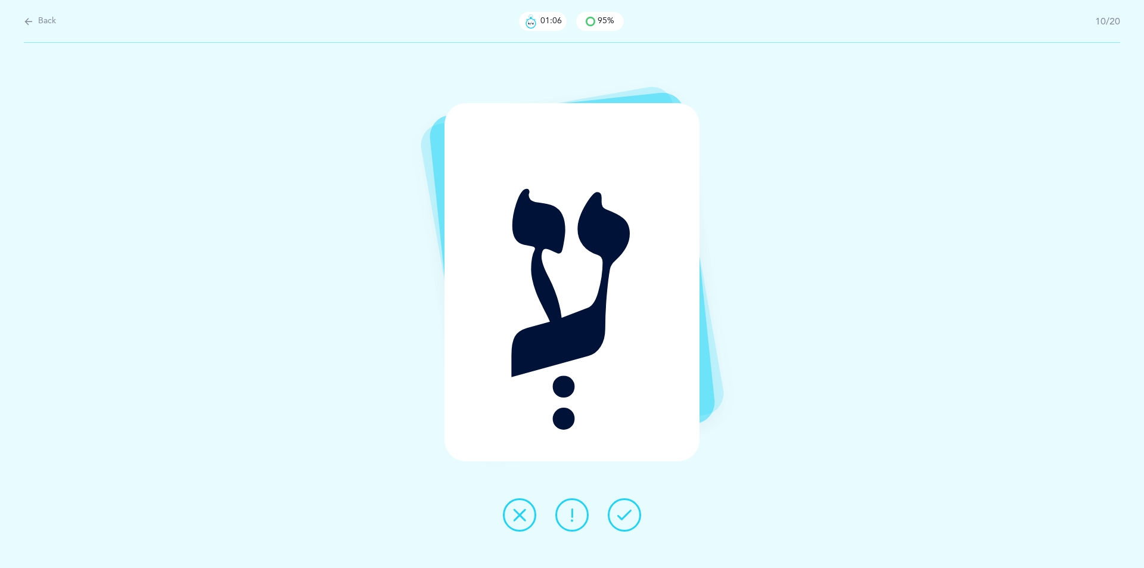
click at [630, 515] on icon at bounding box center [624, 514] width 14 height 14
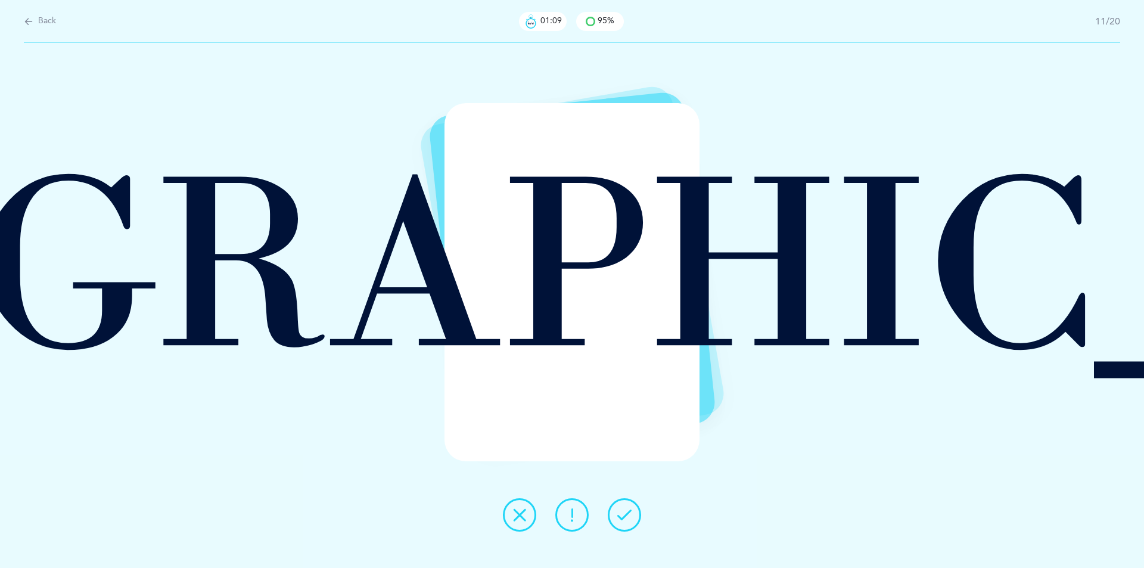
click at [630, 515] on icon at bounding box center [624, 514] width 14 height 14
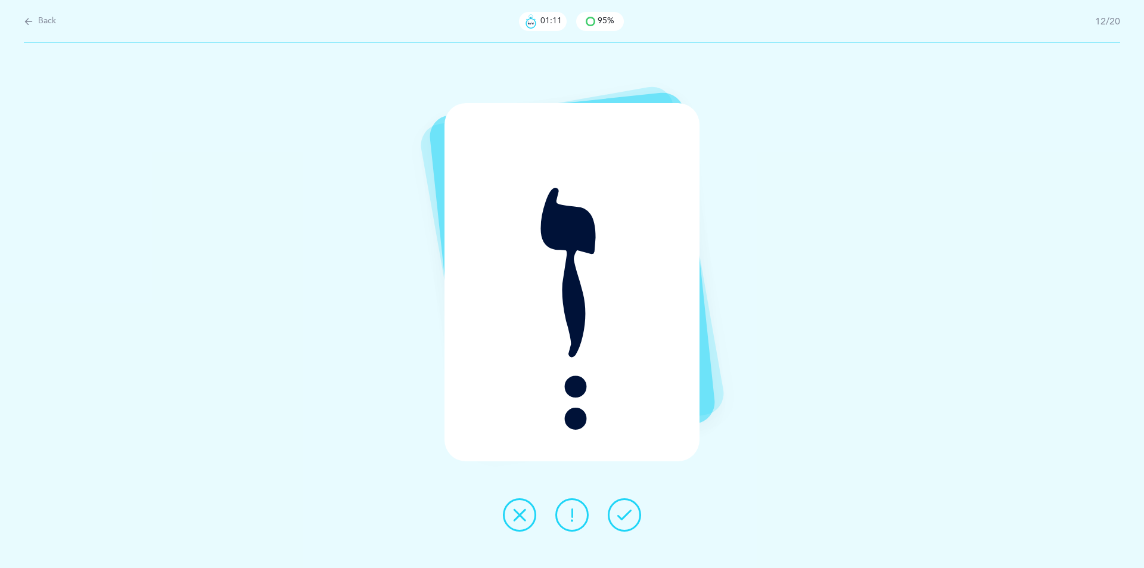
click at [630, 515] on icon at bounding box center [624, 514] width 14 height 14
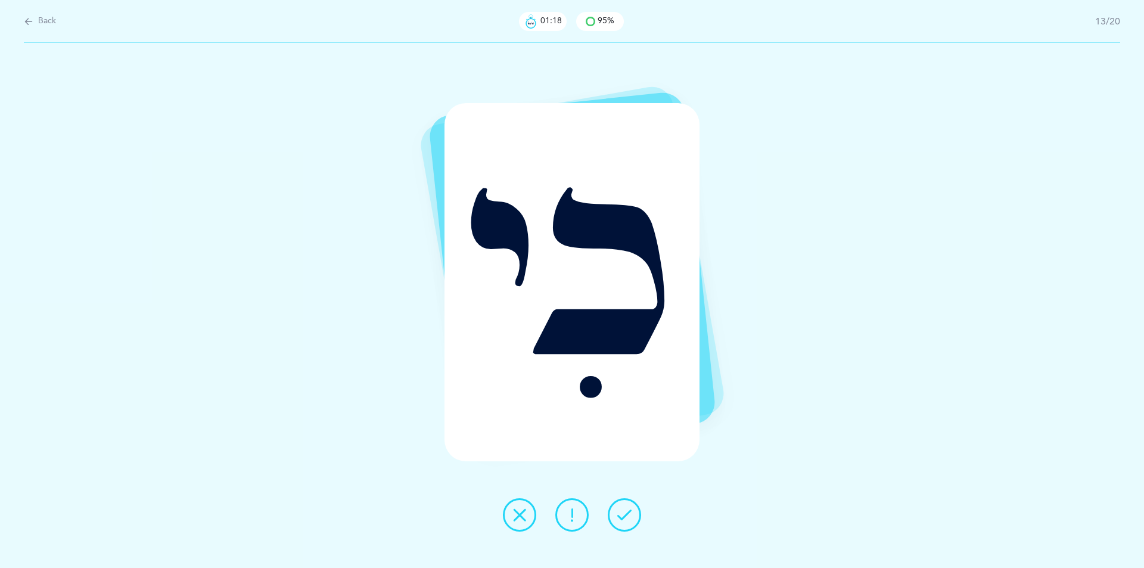
click at [627, 519] on icon at bounding box center [624, 514] width 14 height 14
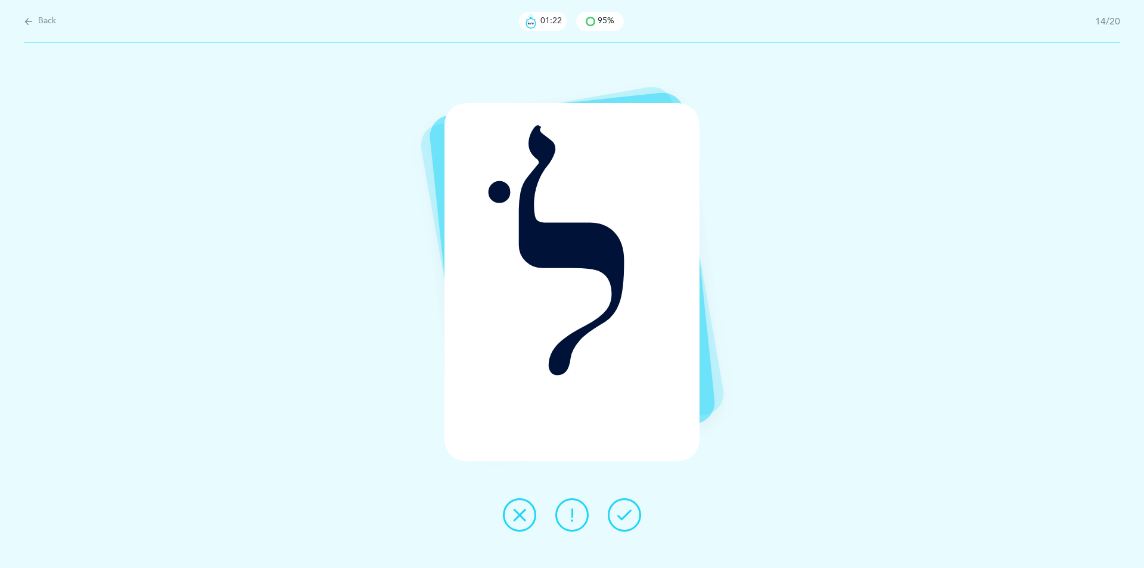
click at [627, 519] on icon at bounding box center [624, 514] width 14 height 14
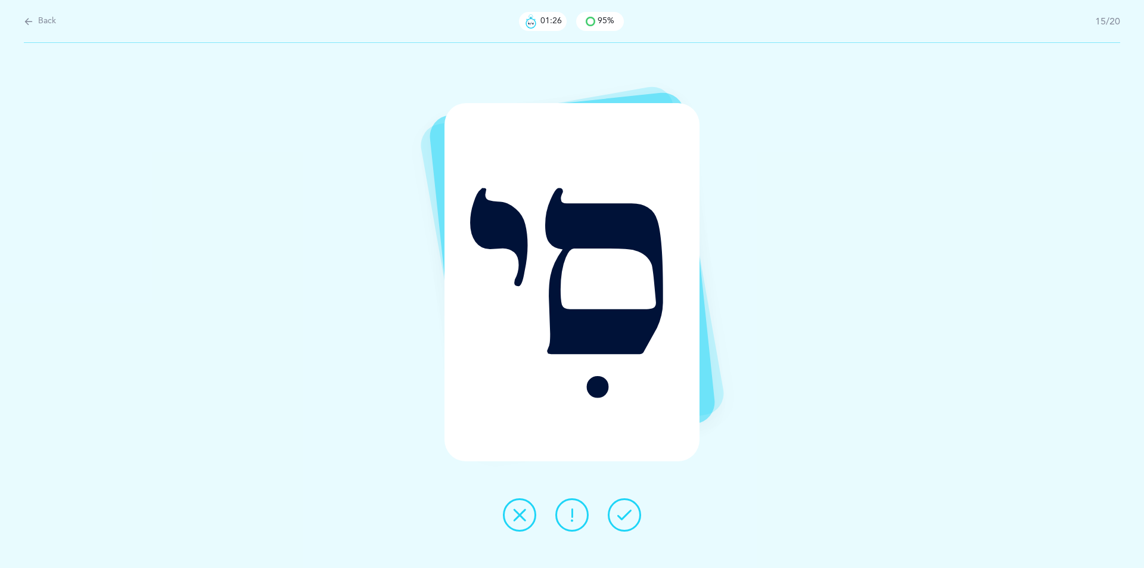
click at [627, 519] on icon at bounding box center [624, 514] width 14 height 14
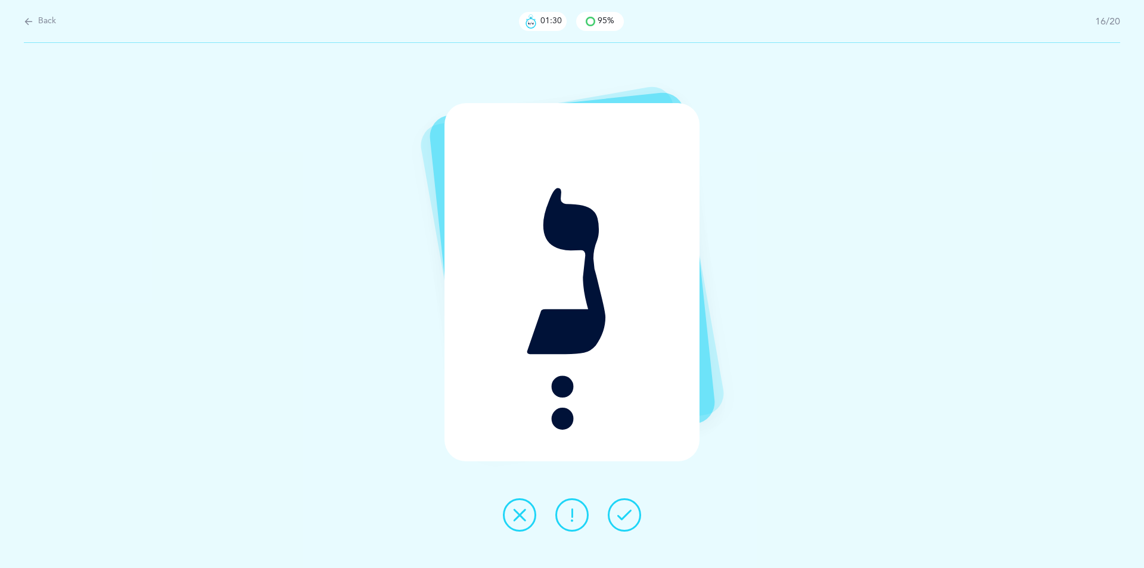
click at [627, 519] on icon at bounding box center [624, 514] width 14 height 14
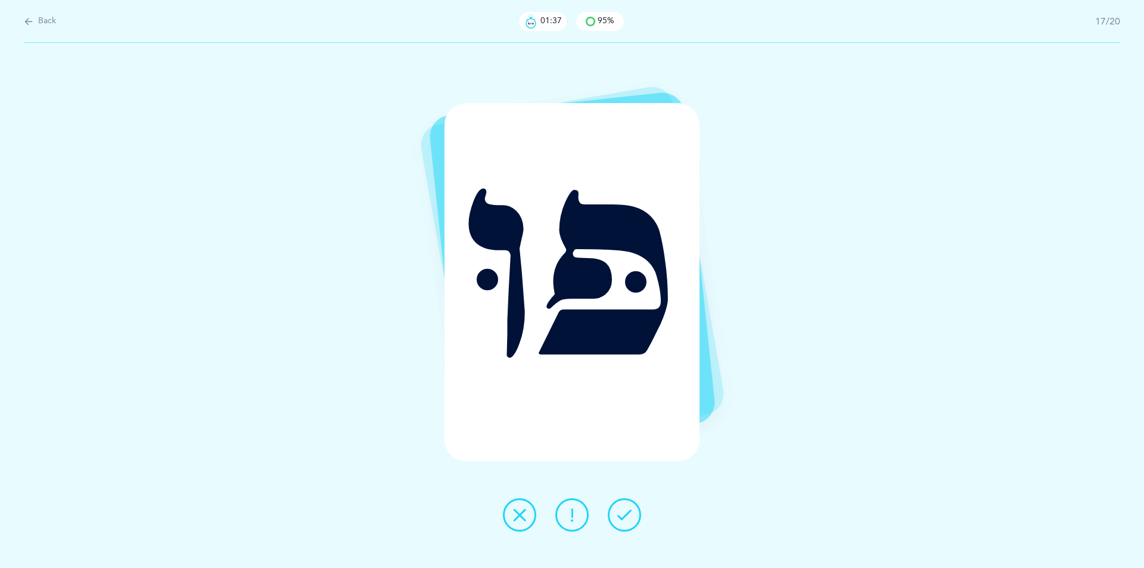
click at [626, 518] on icon at bounding box center [624, 514] width 14 height 14
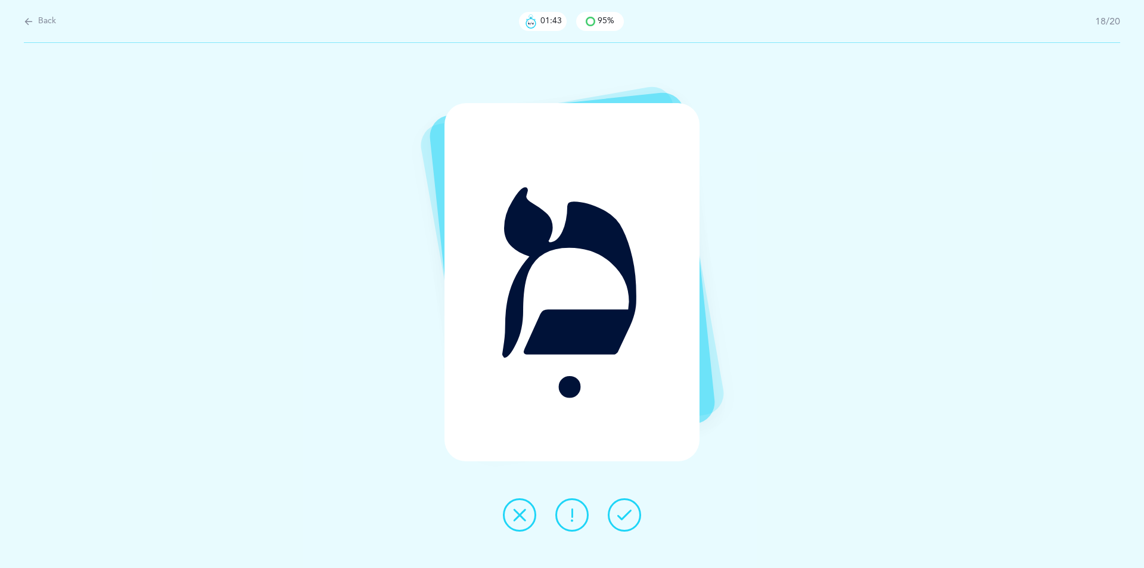
click at [520, 510] on icon at bounding box center [519, 514] width 14 height 14
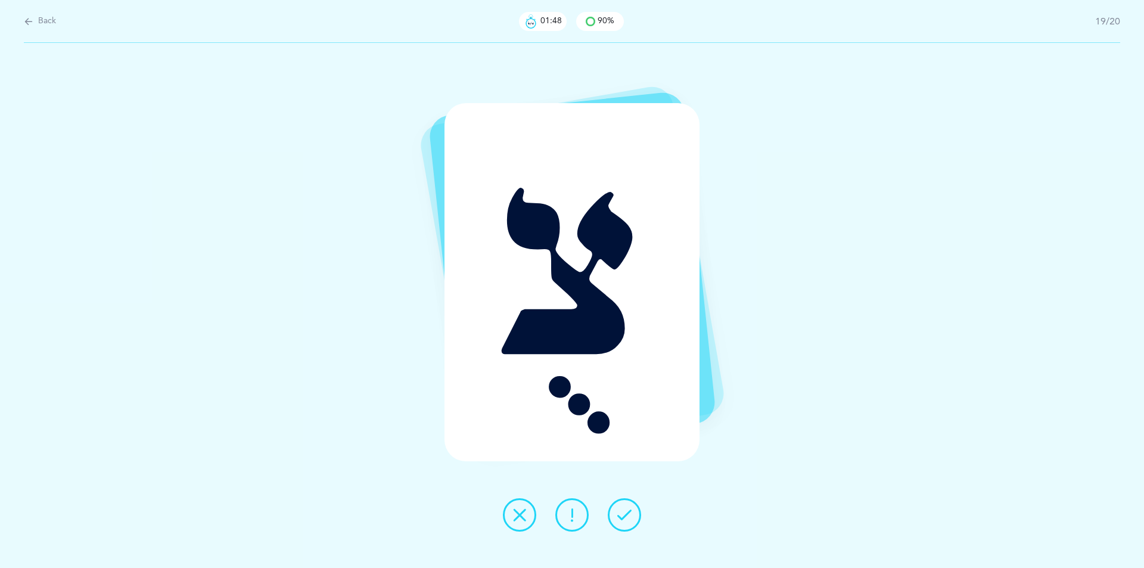
click at [625, 510] on icon at bounding box center [624, 514] width 14 height 14
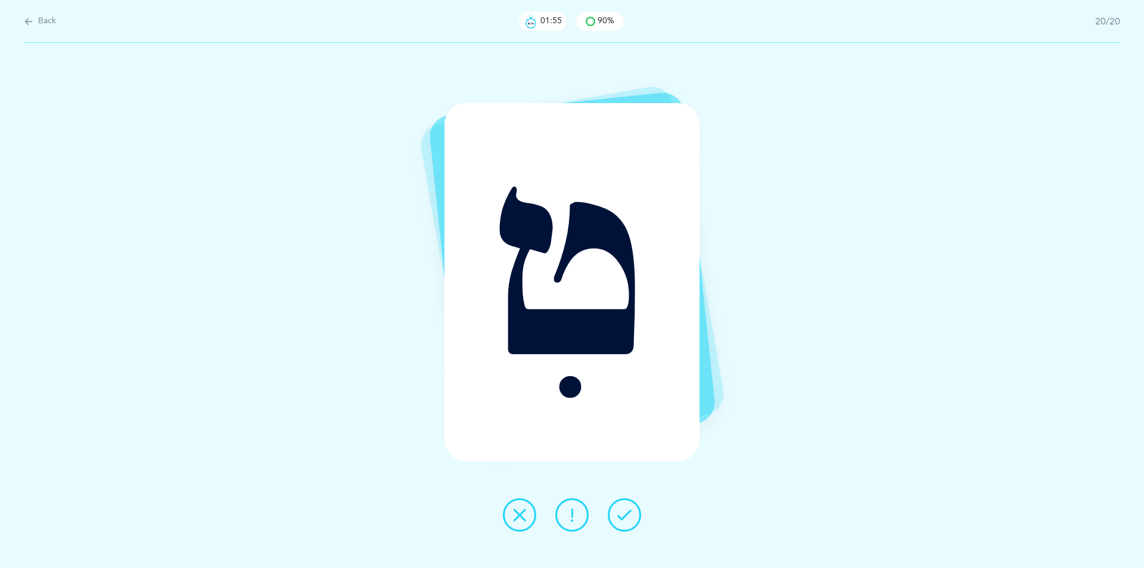
click at [617, 510] on icon at bounding box center [624, 514] width 14 height 14
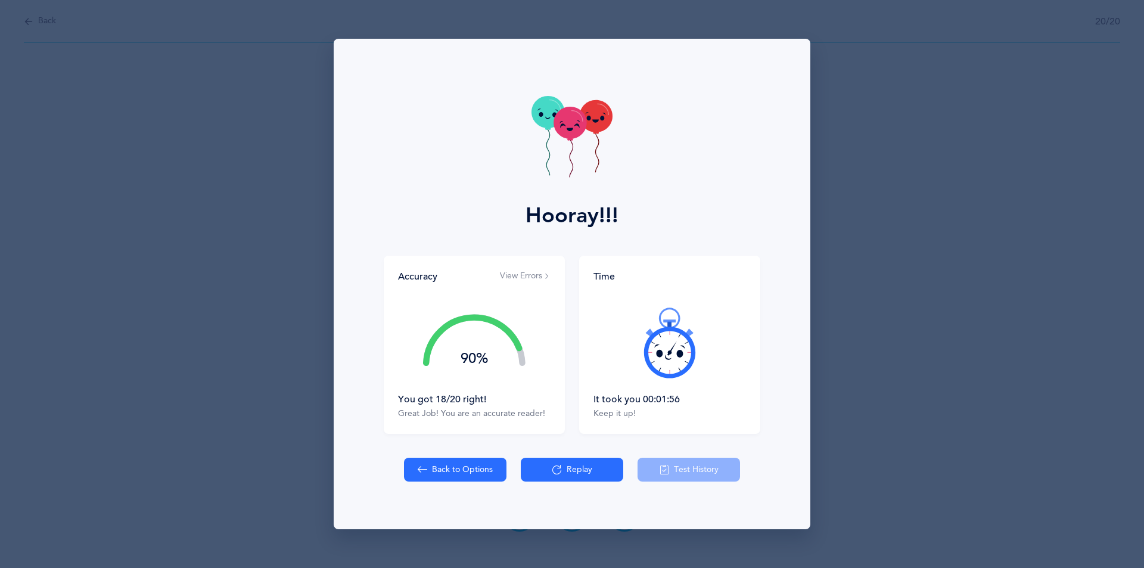
click at [575, 133] on icon at bounding box center [569, 123] width 33 height 32
click at [564, 128] on icon at bounding box center [569, 123] width 33 height 32
click at [564, 128] on icon at bounding box center [563, 126] width 4 height 5
click at [564, 128] on icon at bounding box center [562, 125] width 4 height 5
click at [564, 128] on icon at bounding box center [563, 125] width 6 height 5
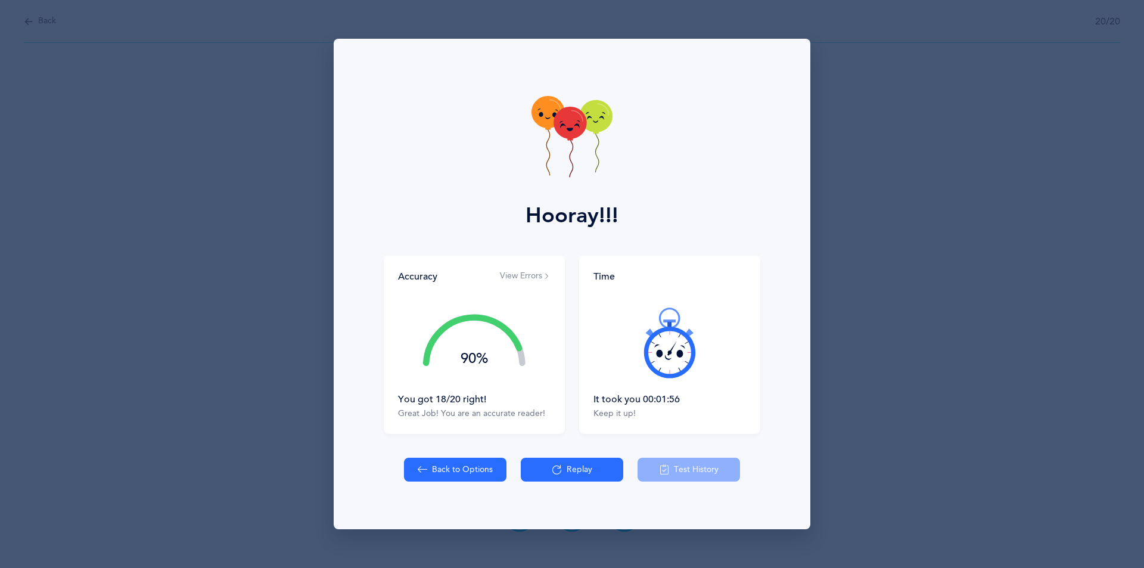
click at [564, 128] on g at bounding box center [569, 142] width 33 height 70
click at [564, 128] on icon at bounding box center [563, 126] width 4 height 5
click at [562, 127] on icon at bounding box center [563, 126] width 6 height 5
click at [562, 127] on icon at bounding box center [563, 126] width 5 height 4
click at [562, 127] on icon at bounding box center [563, 126] width 4 height 5
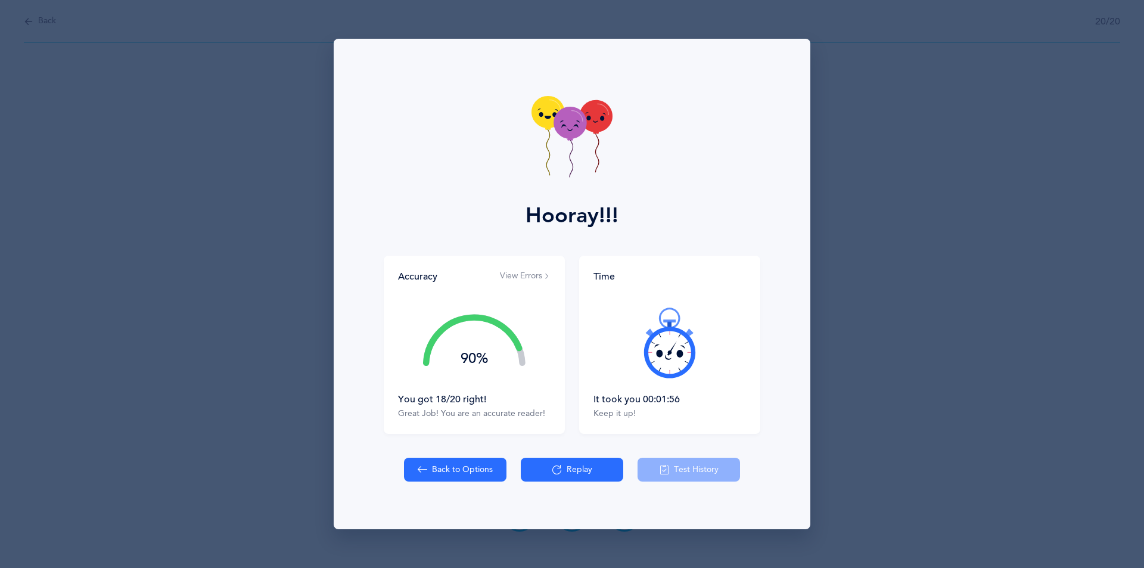
click at [562, 127] on icon at bounding box center [569, 123] width 33 height 32
click at [566, 122] on g at bounding box center [569, 142] width 33 height 70
click at [567, 122] on icon at bounding box center [569, 123] width 33 height 32
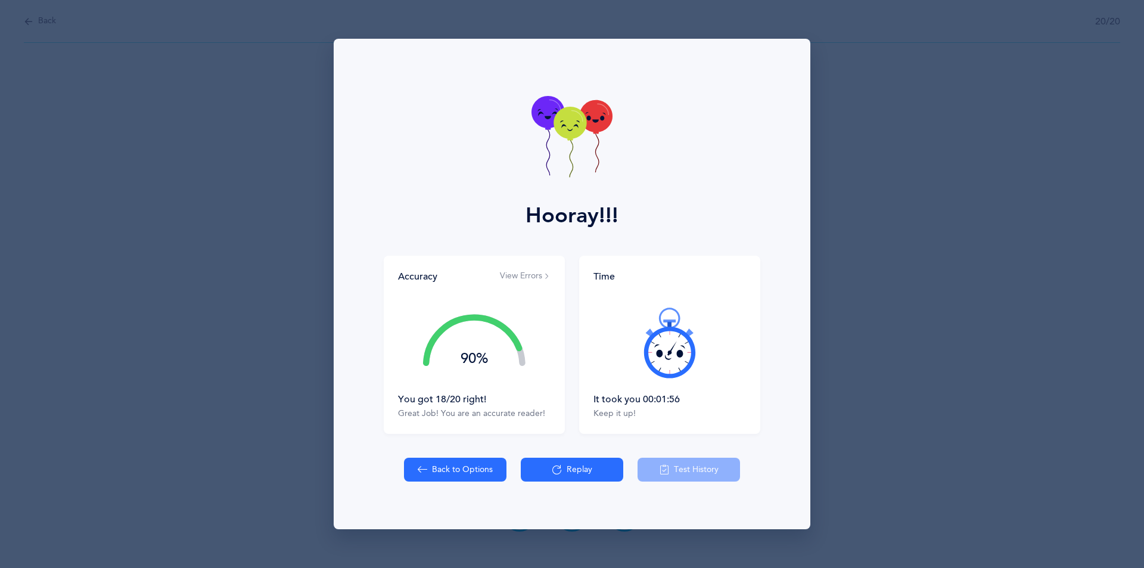
click at [557, 124] on icon at bounding box center [569, 123] width 33 height 32
drag, startPoint x: 557, startPoint y: 124, endPoint x: 550, endPoint y: 85, distance: 40.5
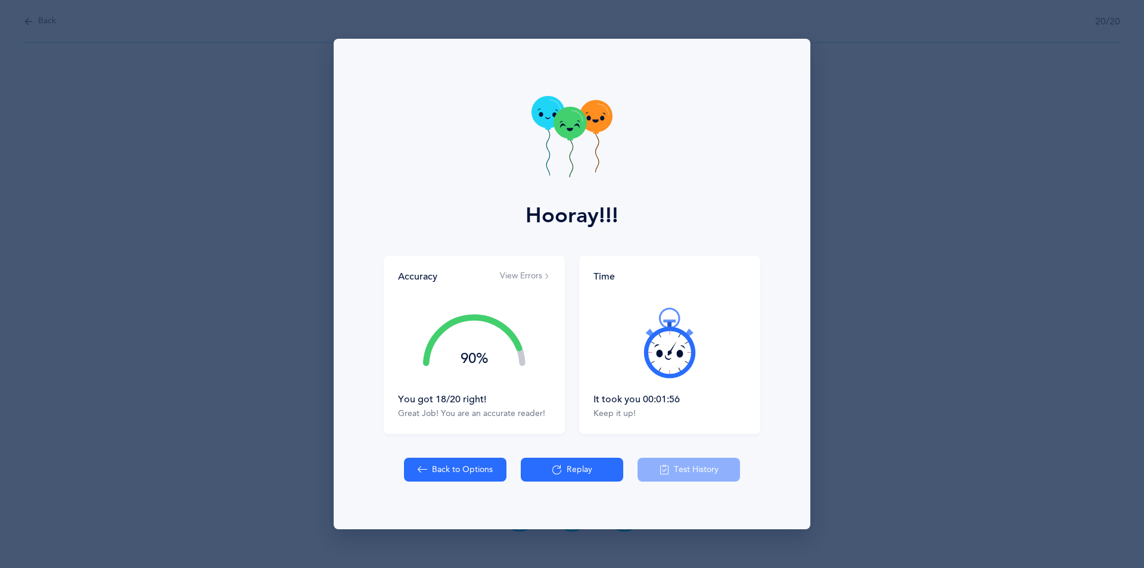
click at [550, 85] on div "Hooray!!!" at bounding box center [572, 147] width 462 height 217
drag, startPoint x: 531, startPoint y: 99, endPoint x: 531, endPoint y: 120, distance: 20.8
click at [531, 120] on icon at bounding box center [571, 138] width 81 height 85
click at [552, 118] on icon at bounding box center [547, 112] width 33 height 32
click at [551, 114] on icon at bounding box center [547, 112] width 33 height 32
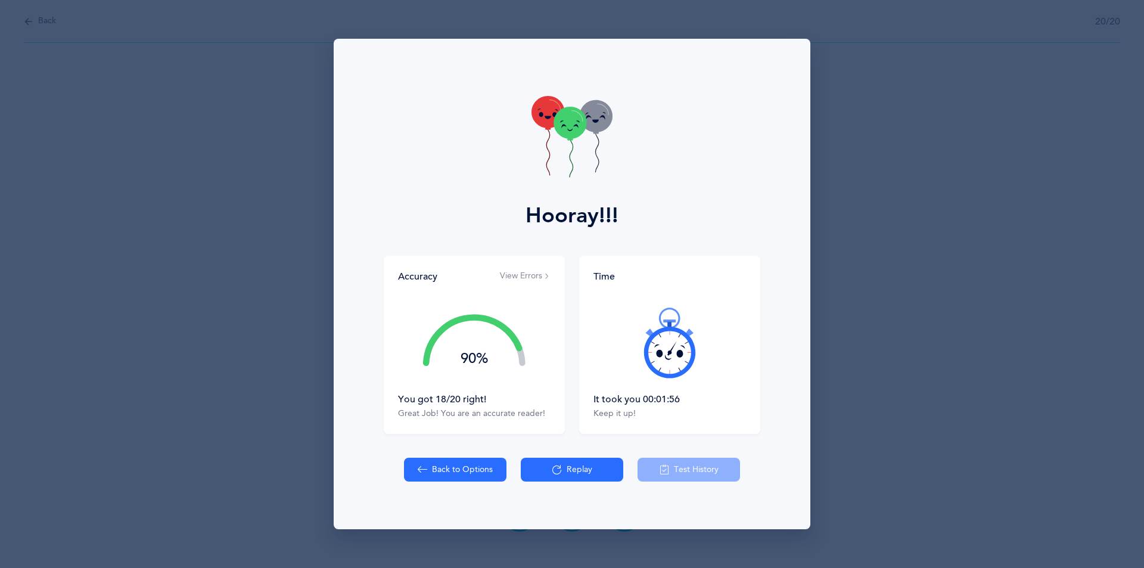
click at [545, 113] on icon at bounding box center [547, 112] width 33 height 32
click at [543, 113] on icon at bounding box center [547, 112] width 33 height 32
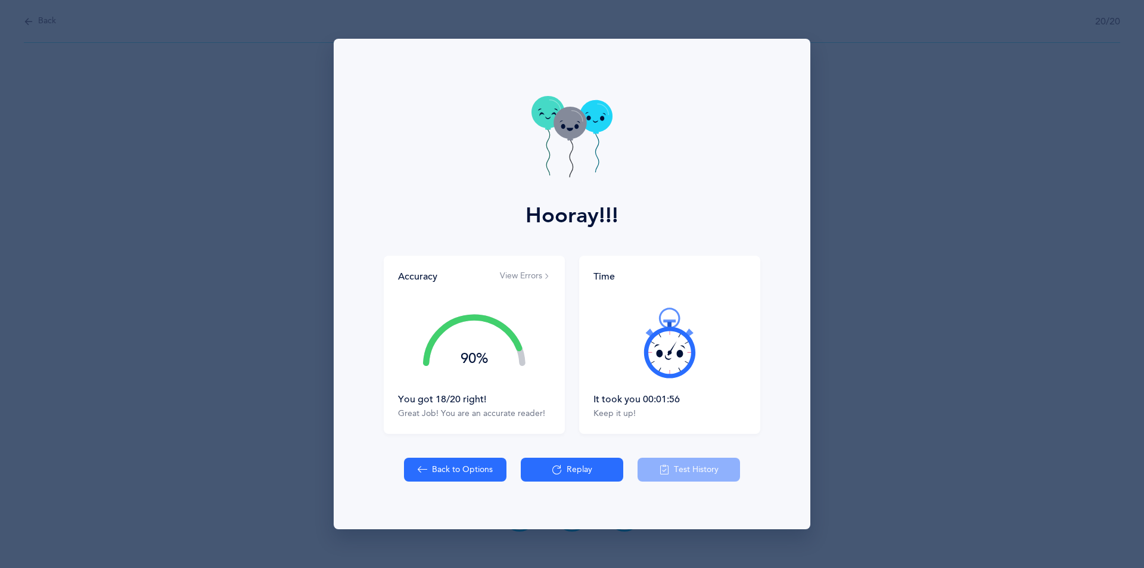
click at [543, 113] on icon at bounding box center [547, 112] width 33 height 32
click at [543, 113] on g at bounding box center [547, 135] width 33 height 79
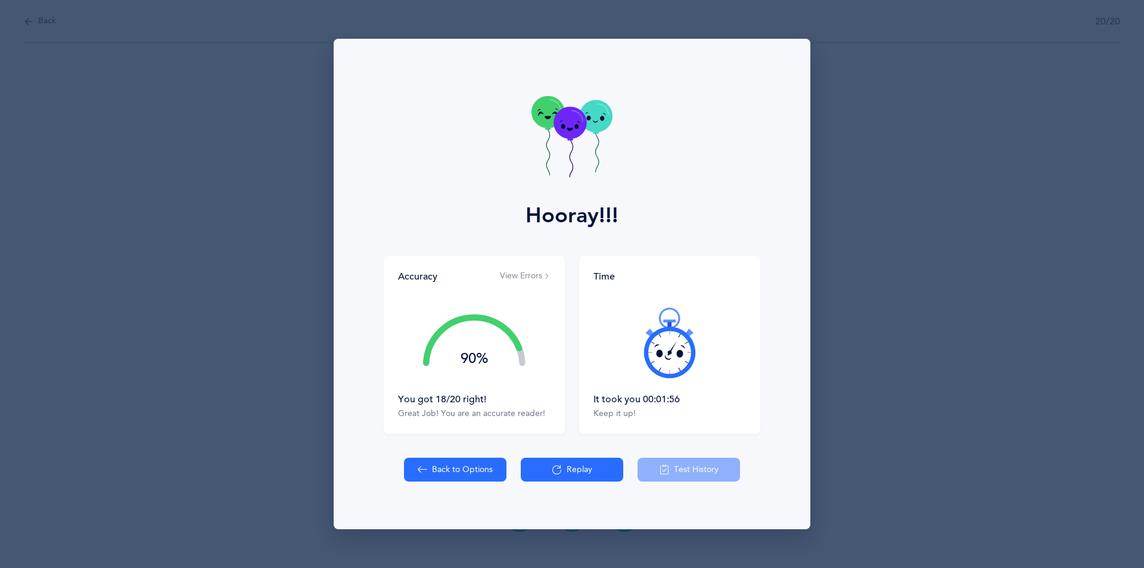
click at [543, 113] on icon at bounding box center [541, 113] width 6 height 5
click at [543, 113] on icon at bounding box center [541, 114] width 4 height 5
click at [541, 111] on icon at bounding box center [540, 109] width 4 height 2
click at [543, 113] on icon at bounding box center [541, 114] width 5 height 4
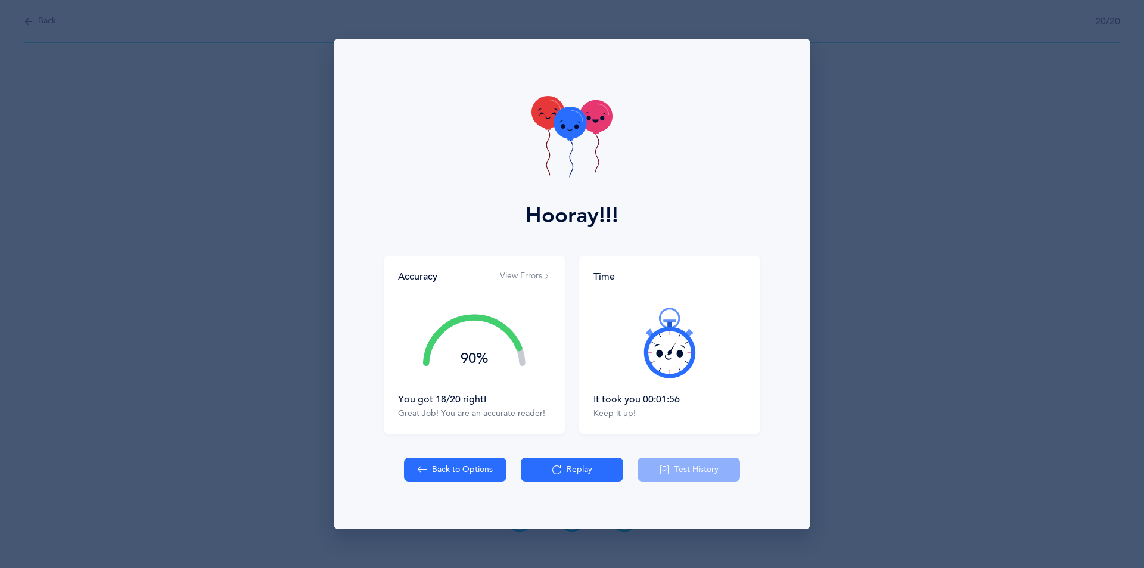
click at [543, 113] on g at bounding box center [547, 135] width 33 height 79
click at [543, 113] on icon at bounding box center [547, 112] width 33 height 32
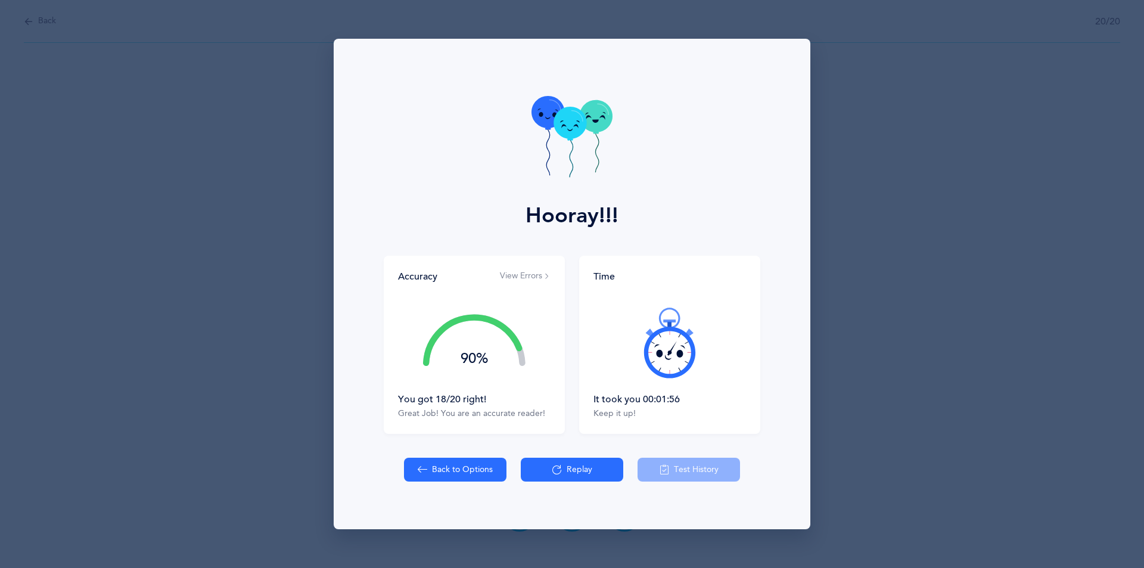
click at [543, 113] on icon at bounding box center [547, 112] width 33 height 32
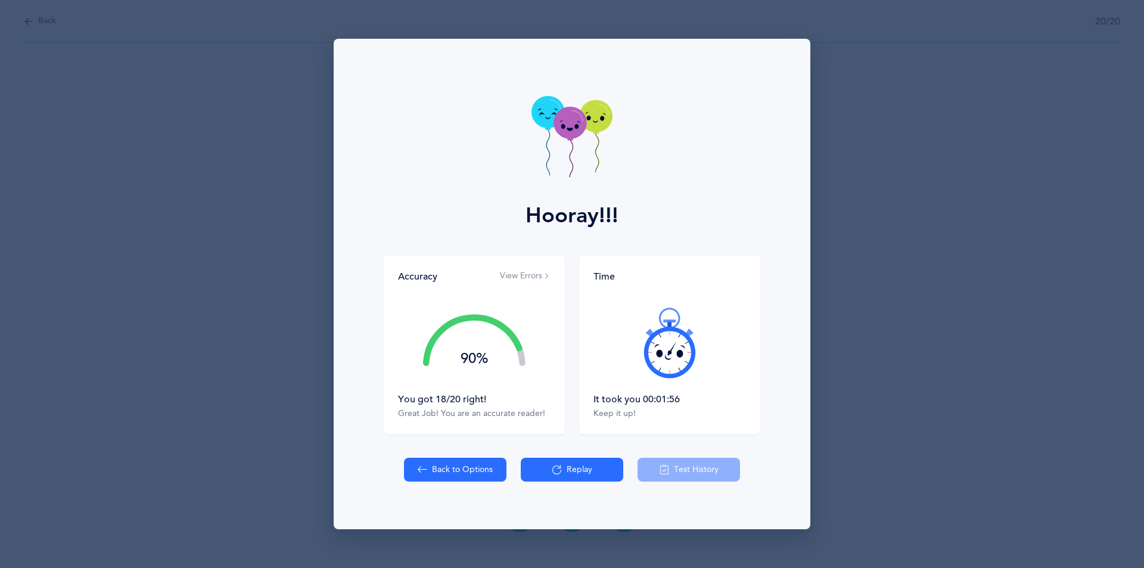
click at [543, 113] on icon at bounding box center [547, 112] width 33 height 32
click at [543, 113] on g at bounding box center [547, 135] width 33 height 79
click at [543, 113] on icon at bounding box center [541, 114] width 5 height 4
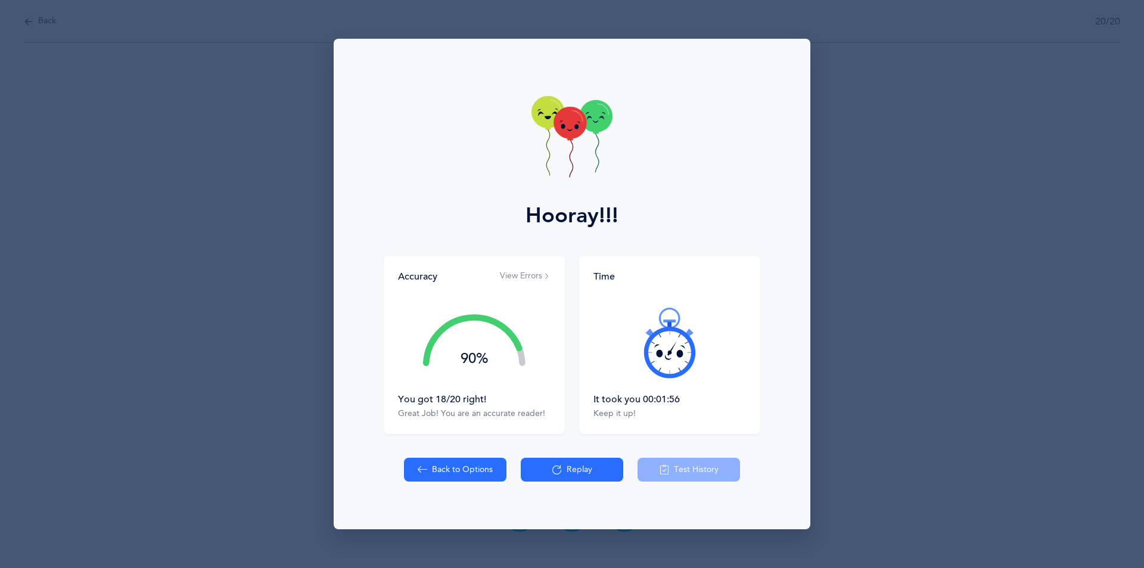
click at [543, 113] on icon at bounding box center [541, 113] width 6 height 5
click at [541, 113] on icon at bounding box center [539, 112] width 3 height 2
click at [543, 113] on icon at bounding box center [540, 114] width 4 height 5
click at [541, 110] on icon at bounding box center [540, 109] width 4 height 2
click at [543, 113] on g at bounding box center [547, 135] width 33 height 79
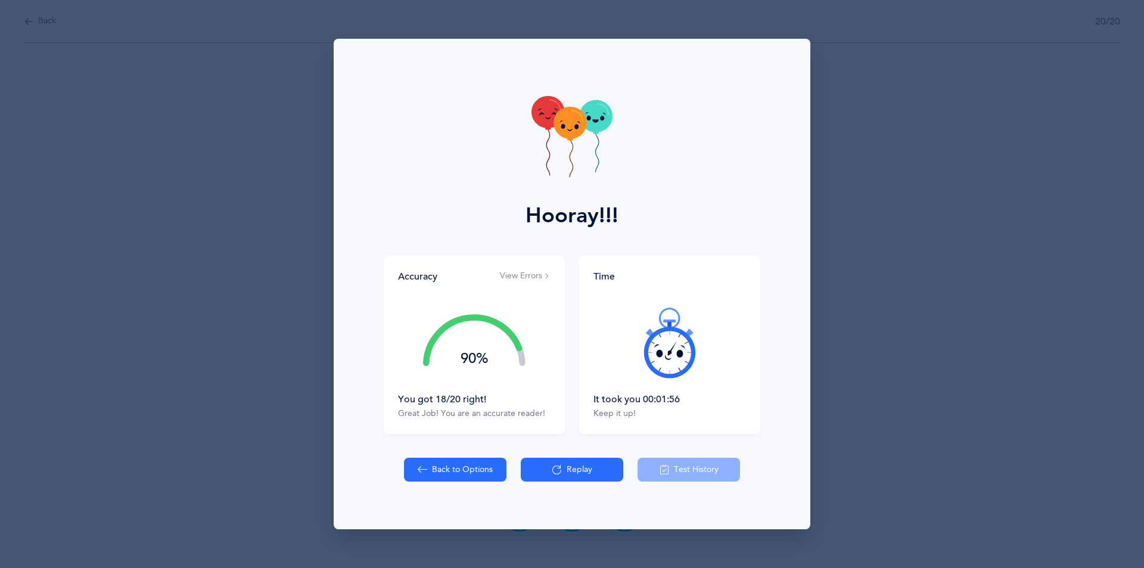
click at [495, 90] on div "Hooray!!!" at bounding box center [572, 147] width 462 height 217
click at [560, 122] on icon at bounding box center [562, 121] width 4 height 2
click at [560, 124] on icon at bounding box center [569, 123] width 33 height 32
click at [560, 124] on g at bounding box center [569, 142] width 33 height 70
click at [560, 124] on icon at bounding box center [569, 123] width 33 height 32
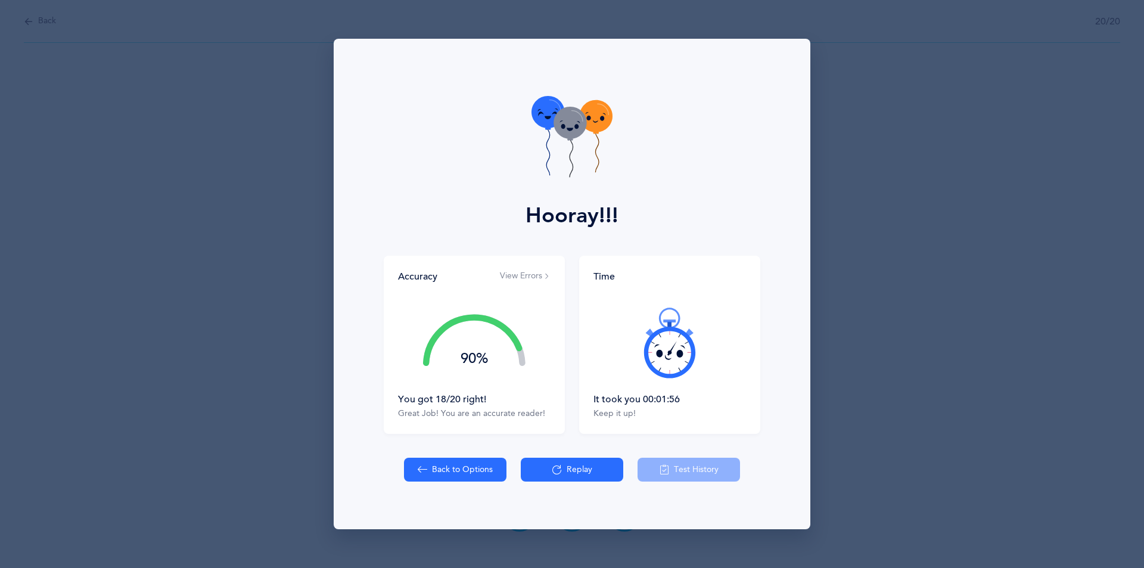
click at [561, 120] on icon at bounding box center [569, 123] width 33 height 32
click at [561, 120] on icon at bounding box center [562, 121] width 4 height 2
click at [561, 120] on icon at bounding box center [569, 123] width 33 height 32
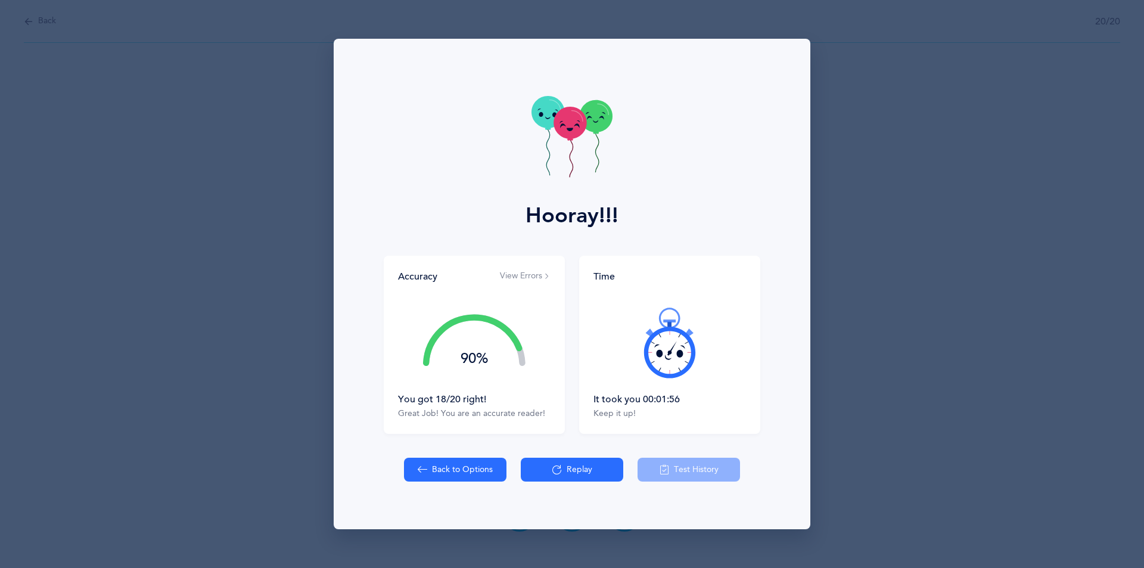
click at [561, 120] on icon at bounding box center [569, 123] width 33 height 32
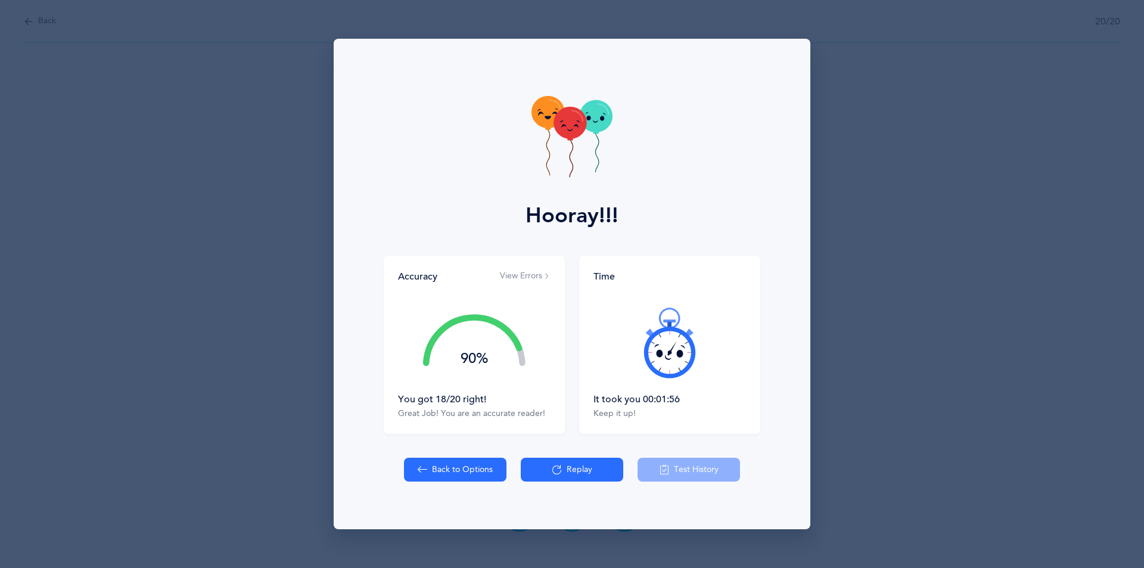
click at [561, 120] on icon at bounding box center [569, 123] width 33 height 32
click at [568, 121] on icon at bounding box center [569, 123] width 33 height 32
click at [571, 123] on icon at bounding box center [569, 123] width 33 height 32
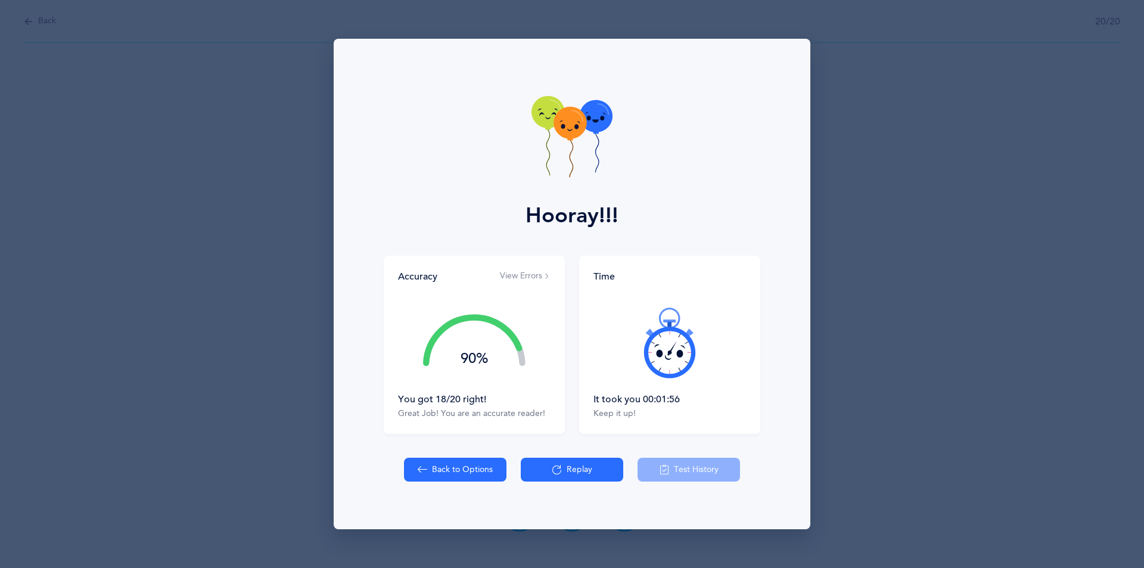
click at [571, 123] on icon at bounding box center [569, 123] width 33 height 32
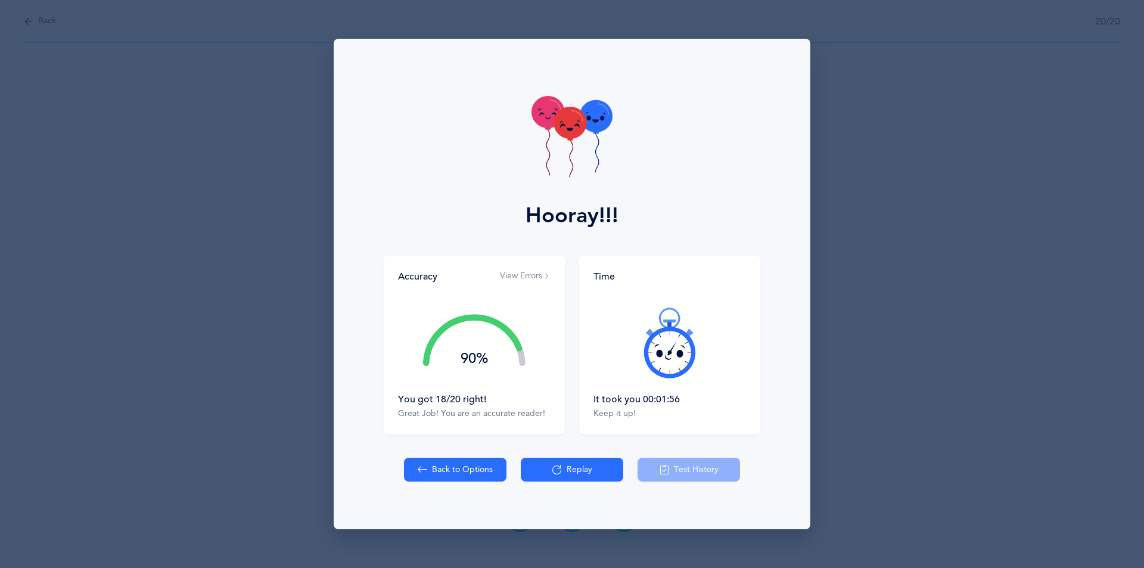
click at [571, 123] on icon at bounding box center [569, 123] width 33 height 32
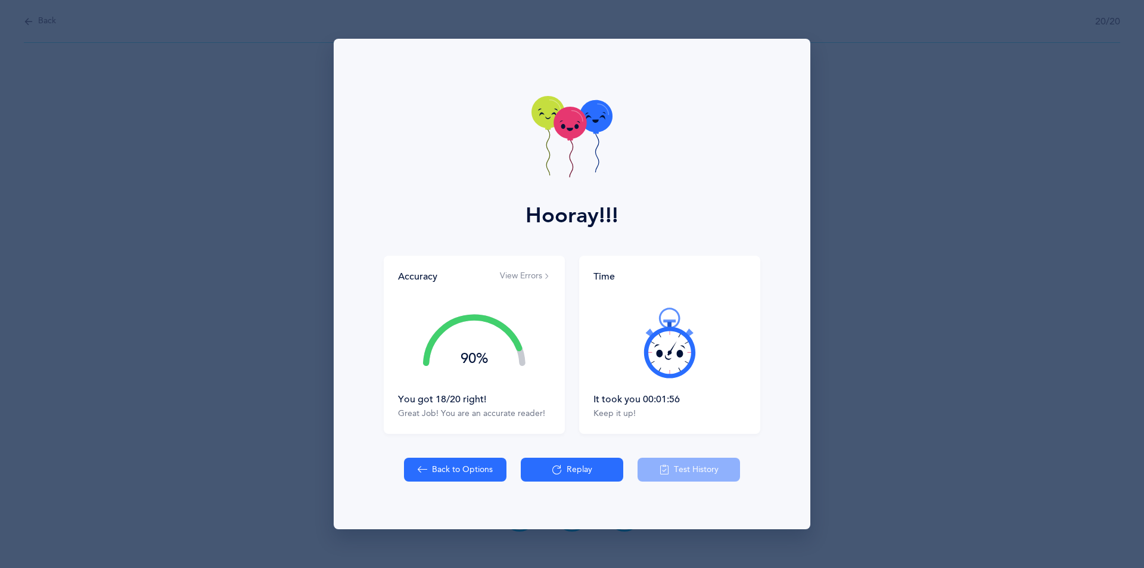
click at [571, 123] on icon at bounding box center [569, 123] width 33 height 32
drag, startPoint x: 571, startPoint y: 123, endPoint x: 596, endPoint y: 123, distance: 25.0
click at [596, 123] on icon at bounding box center [571, 138] width 81 height 85
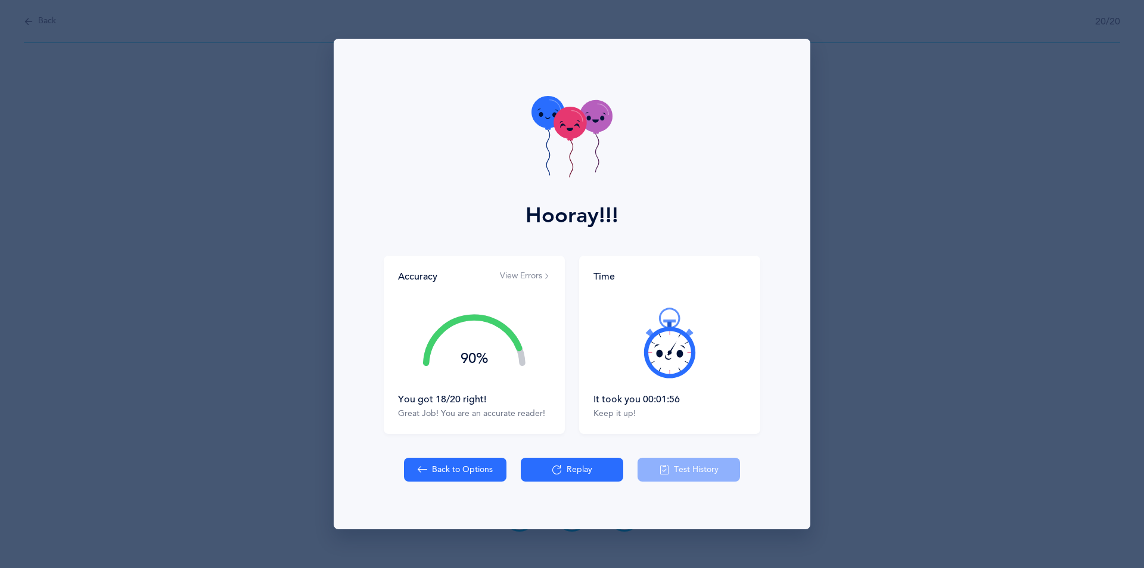
click at [560, 128] on icon at bounding box center [569, 123] width 33 height 32
click at [568, 127] on icon at bounding box center [569, 123] width 33 height 32
click at [571, 126] on icon at bounding box center [569, 123] width 33 height 32
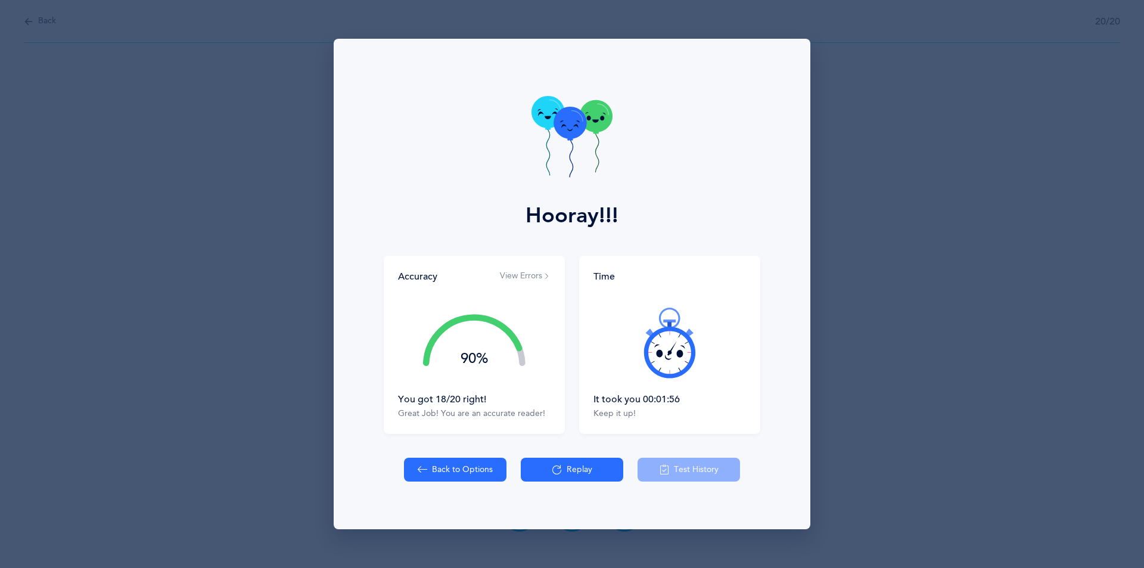
click at [571, 126] on icon at bounding box center [569, 123] width 33 height 32
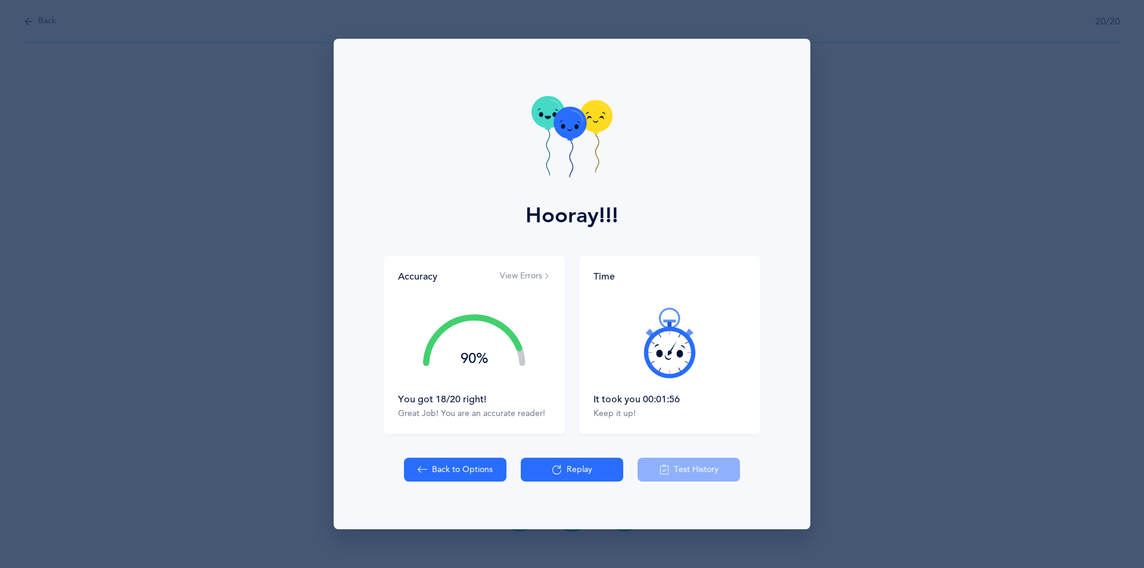
click at [571, 126] on icon at bounding box center [569, 123] width 33 height 32
click at [570, 112] on icon at bounding box center [569, 123] width 33 height 32
click at [567, 128] on icon at bounding box center [569, 123] width 33 height 32
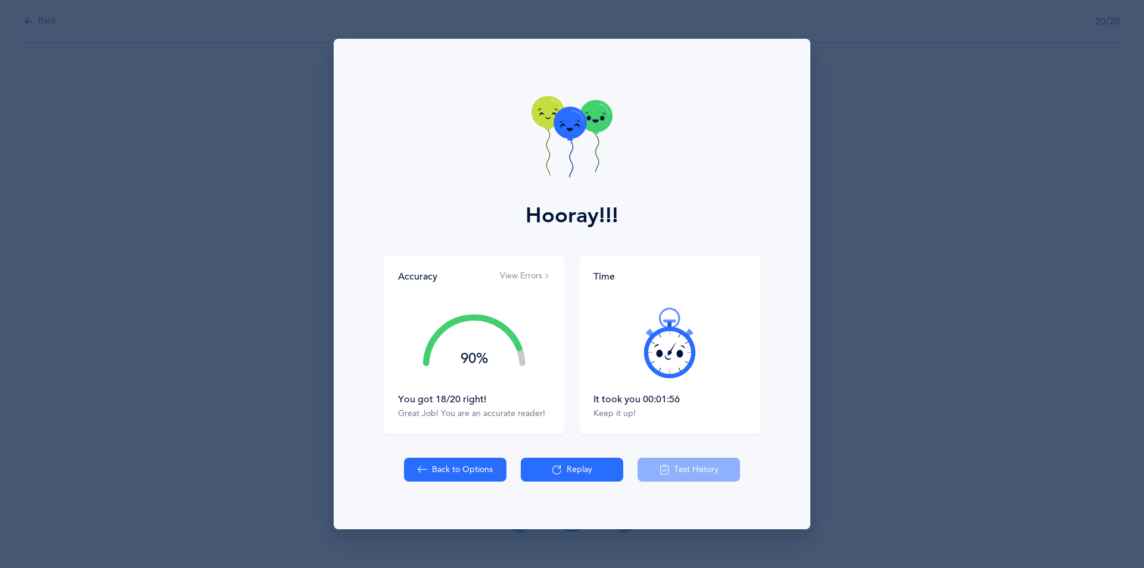
click at [567, 128] on icon at bounding box center [569, 128] width 7 height 3
drag, startPoint x: 568, startPoint y: 73, endPoint x: 559, endPoint y: 126, distance: 53.2
click at [559, 126] on div "Hooray!!!" at bounding box center [572, 147] width 462 height 217
click at [565, 124] on icon at bounding box center [569, 123] width 33 height 32
